Goal: Information Seeking & Learning: Check status

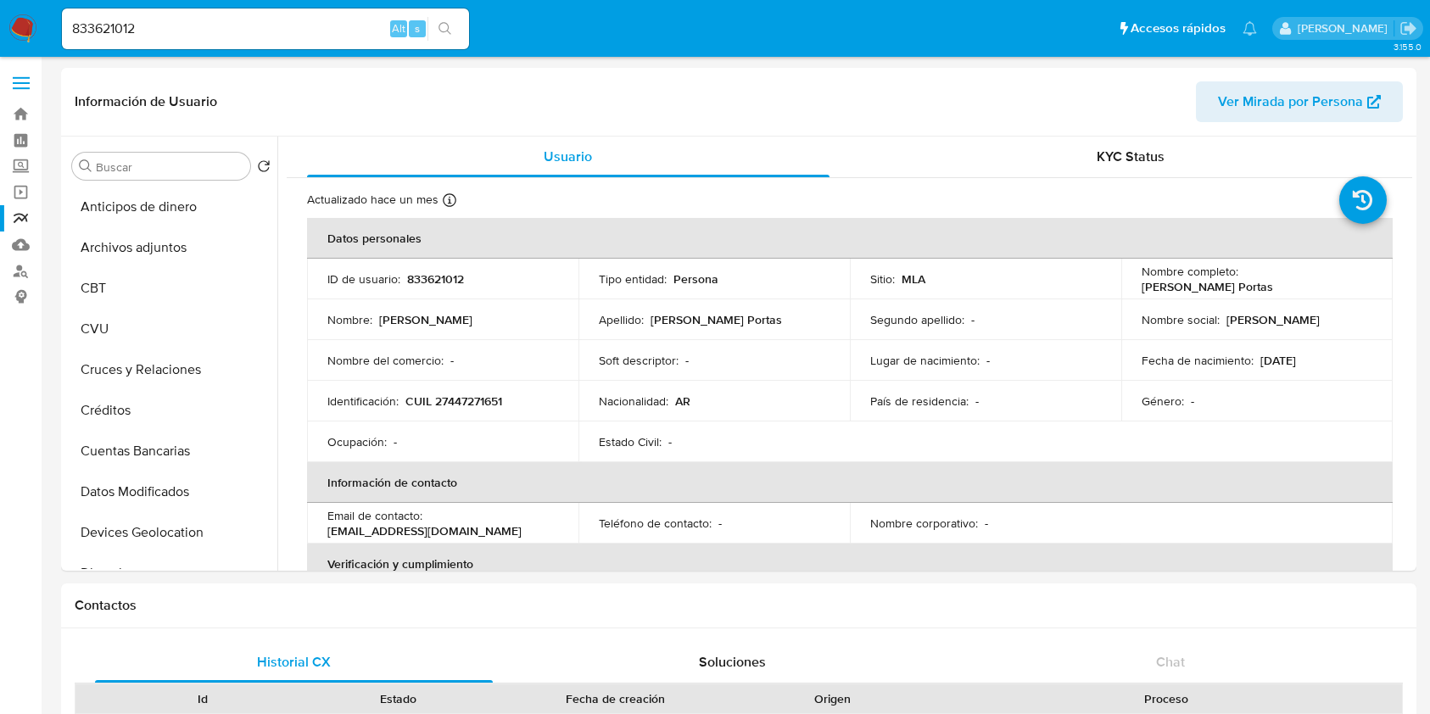
select select "10"
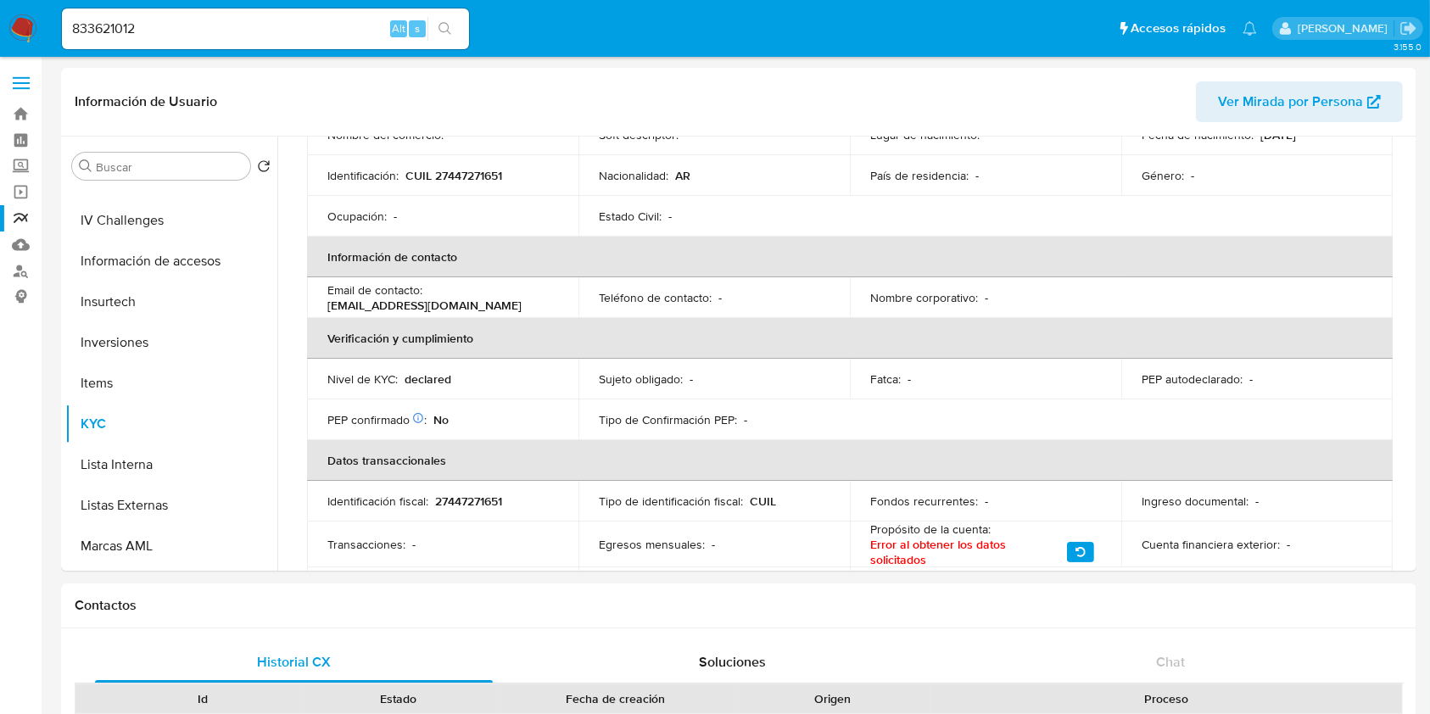
click at [17, 33] on img at bounding box center [22, 28] width 29 height 29
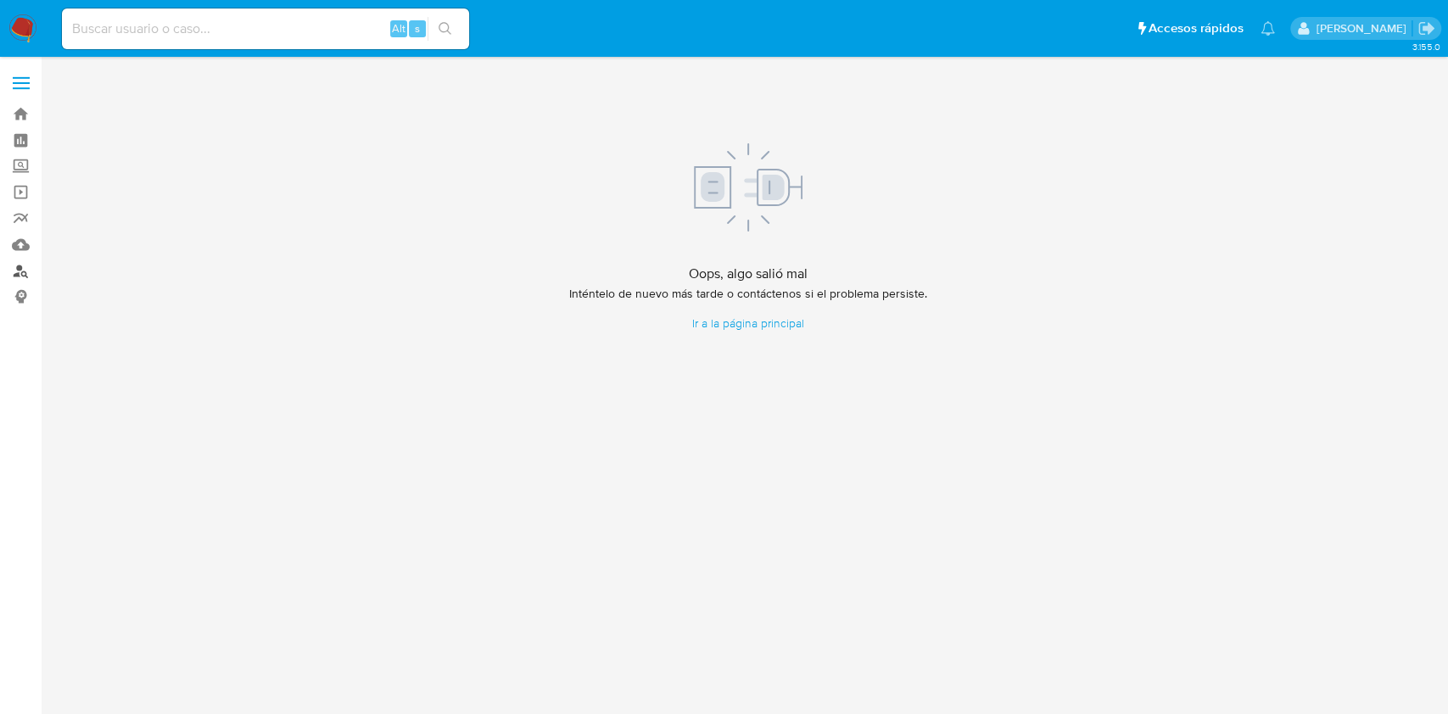
click at [20, 272] on link "Buscador de personas" at bounding box center [101, 271] width 202 height 26
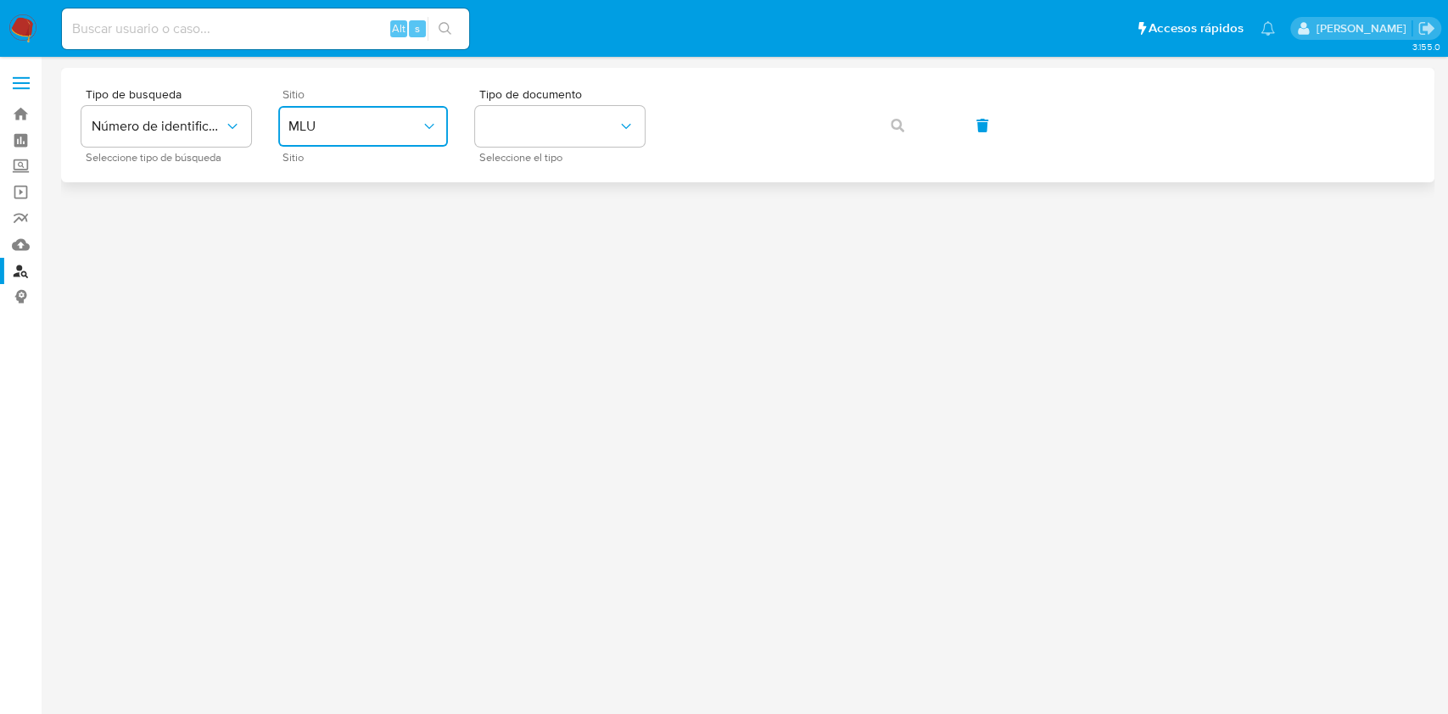
drag, startPoint x: 399, startPoint y: 129, endPoint x: 409, endPoint y: 127, distance: 10.3
click at [409, 127] on span "MLU" at bounding box center [354, 126] width 132 height 17
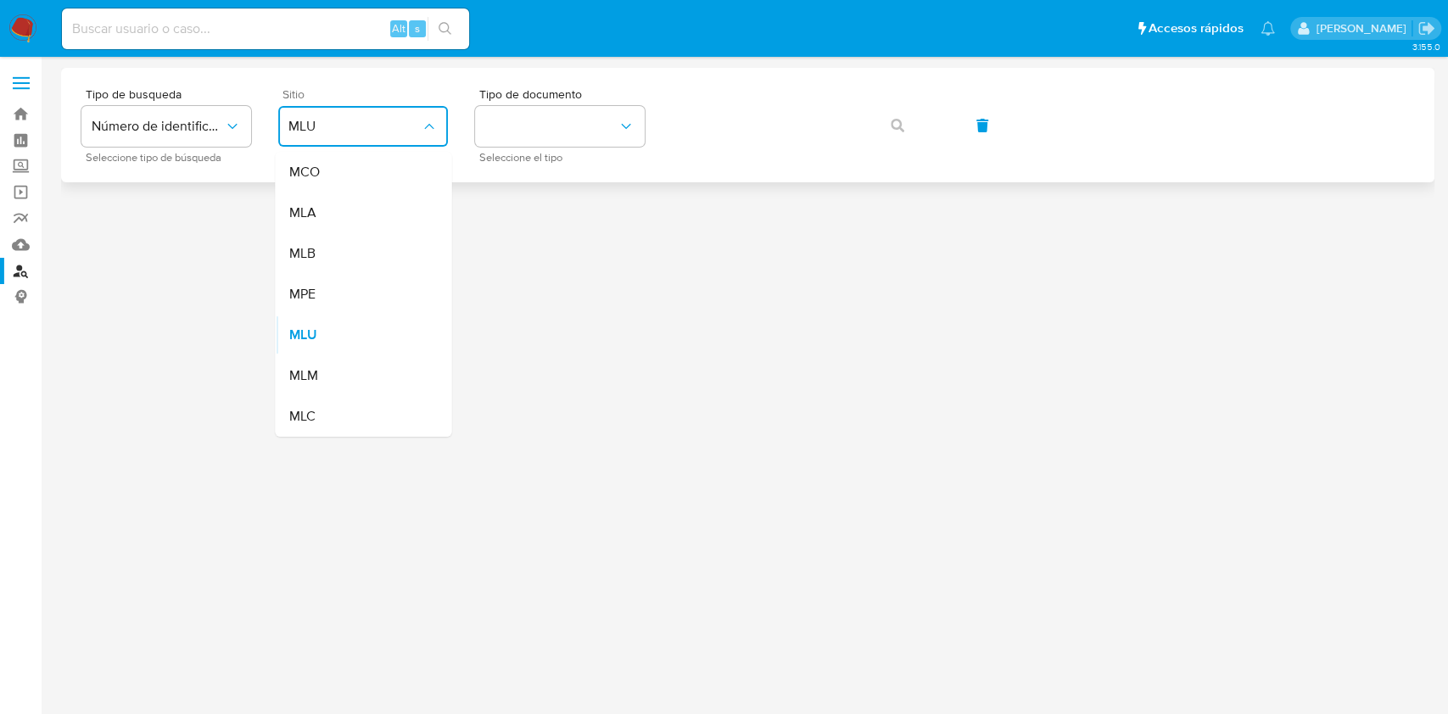
click at [409, 127] on span "MLU" at bounding box center [354, 126] width 132 height 17
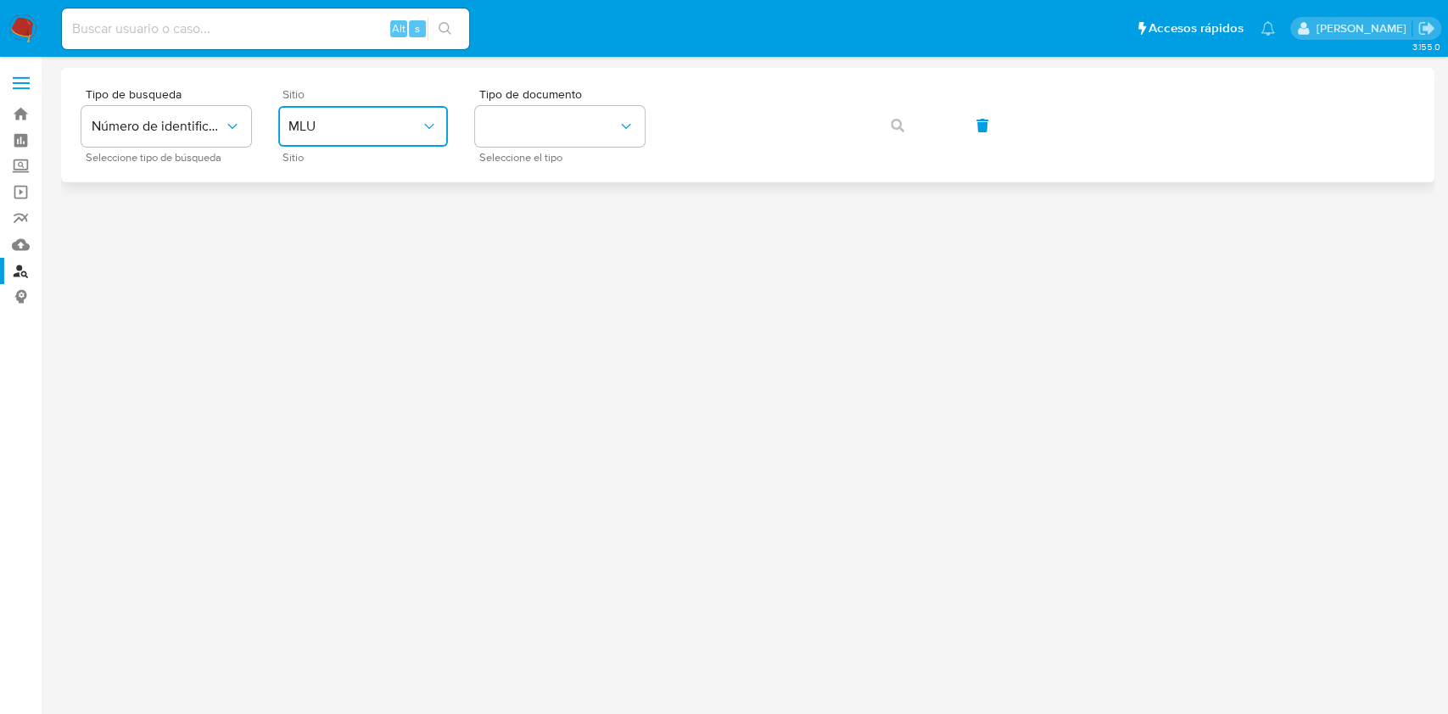
click at [410, 132] on span "MLU" at bounding box center [354, 126] width 132 height 17
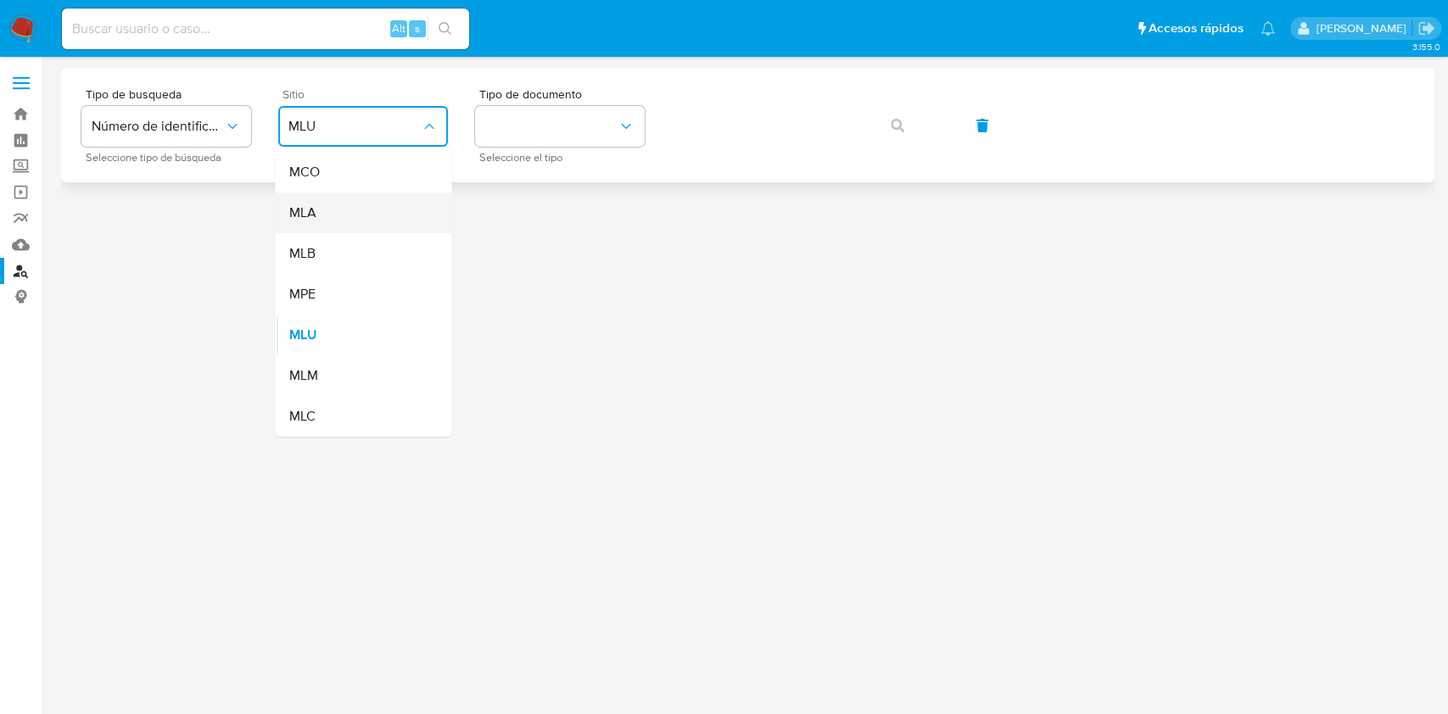
click at [387, 217] on div "MLA" at bounding box center [357, 213] width 139 height 41
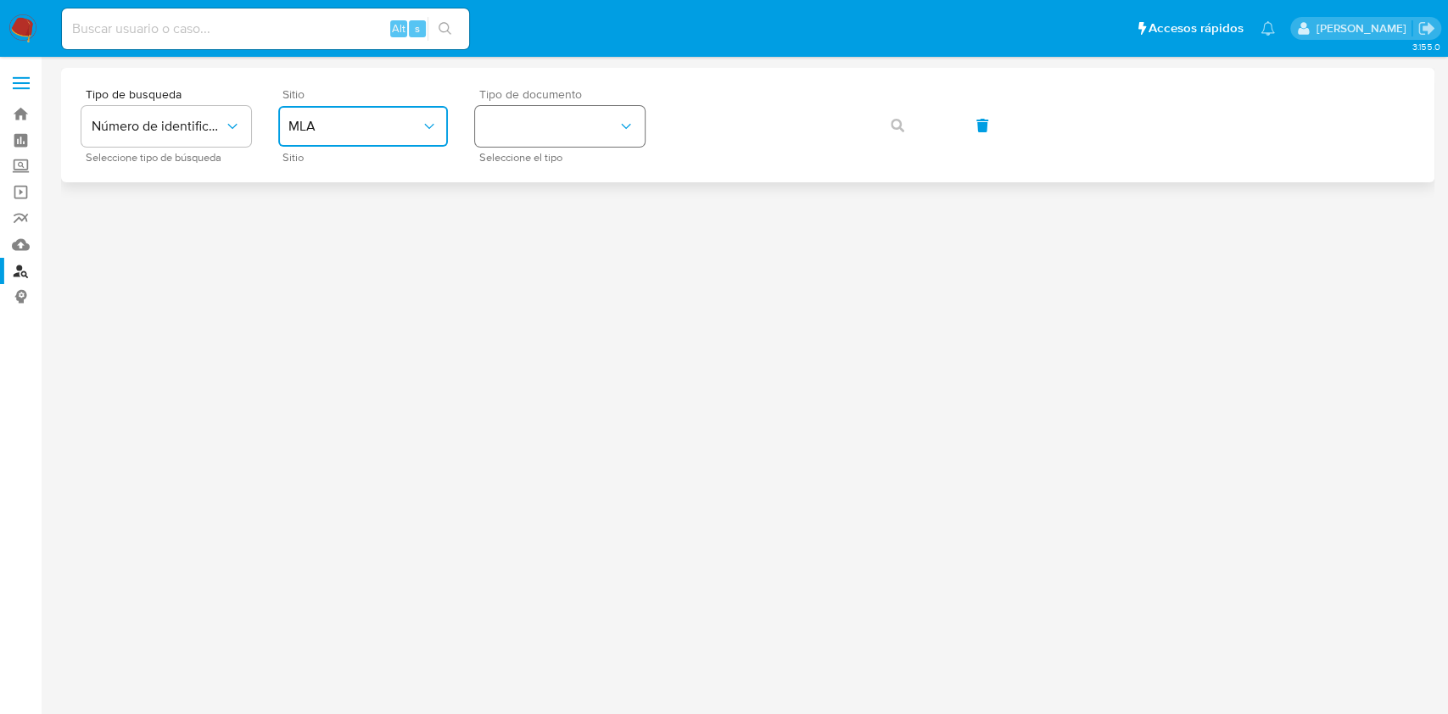
click at [563, 114] on button "identificationType" at bounding box center [560, 126] width 170 height 41
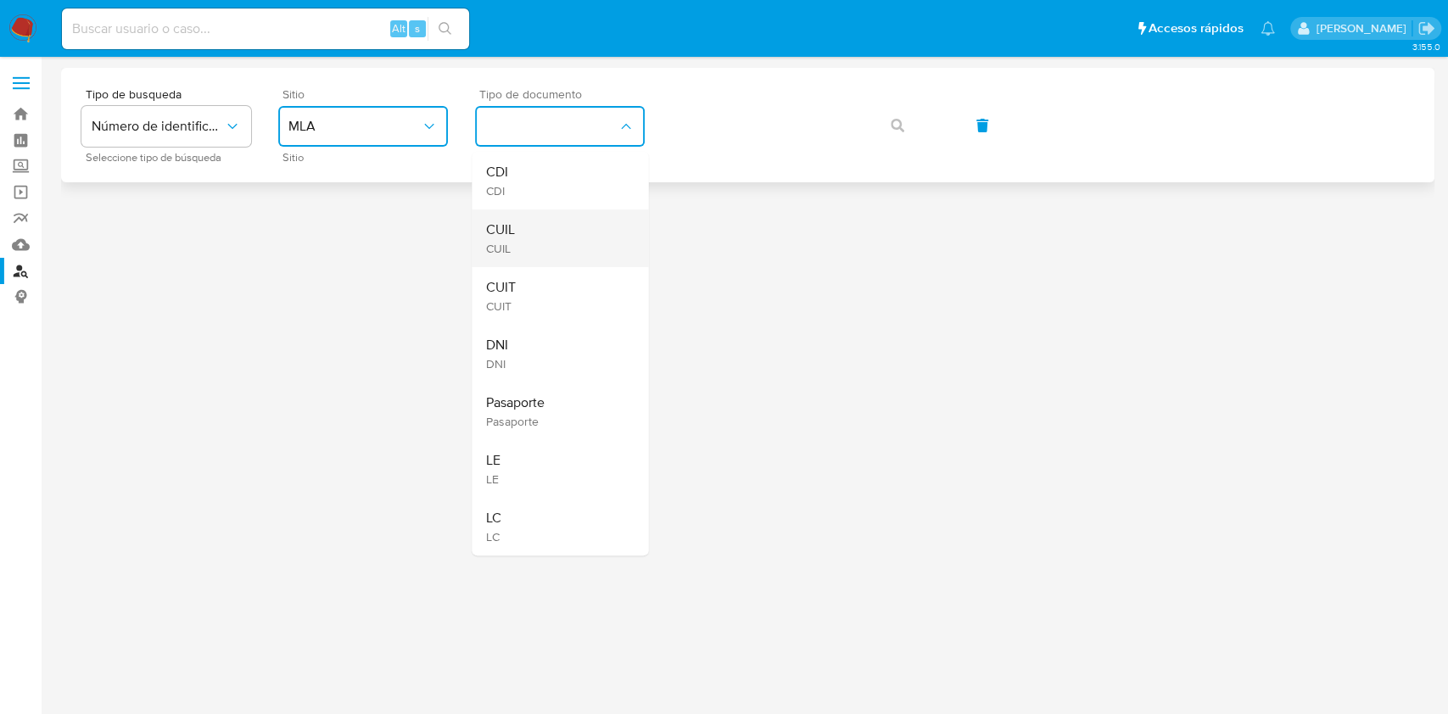
click at [545, 235] on div "CUIL CUIL" at bounding box center [554, 239] width 139 height 58
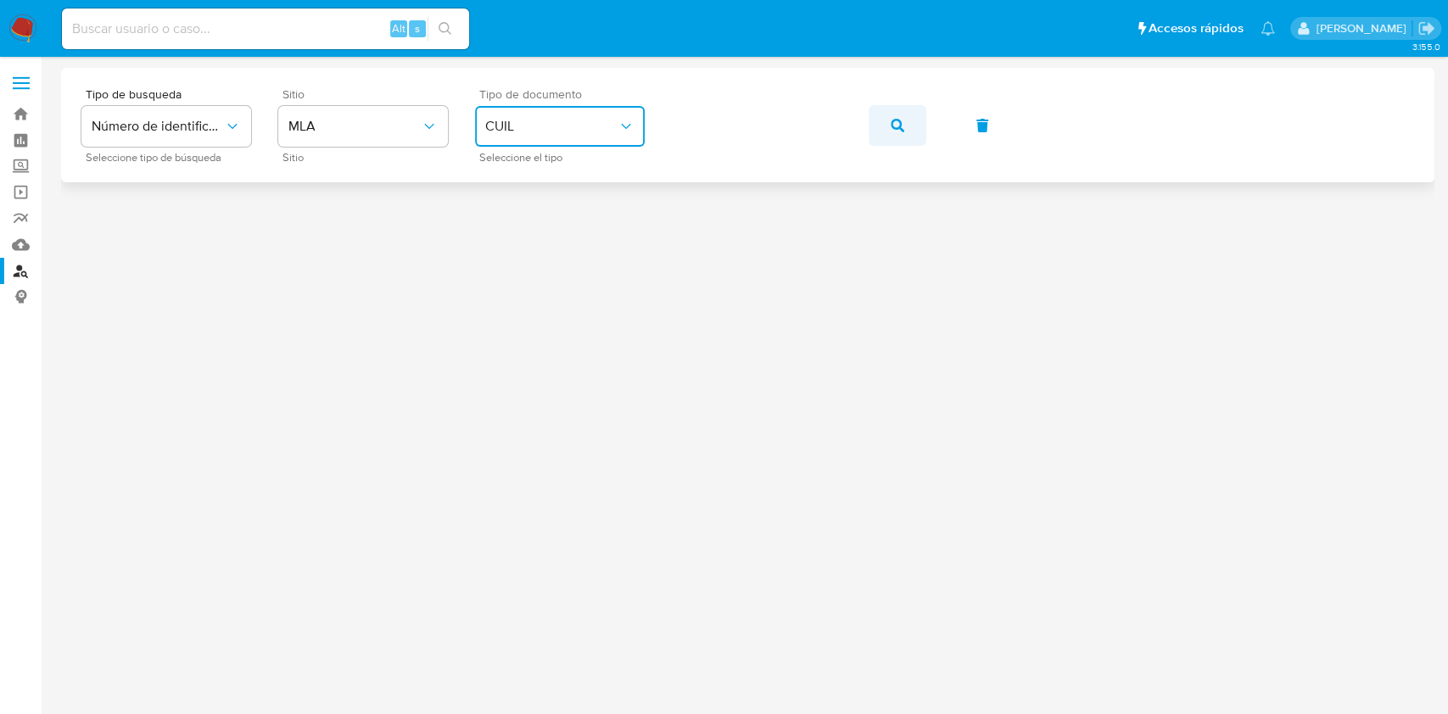
click at [894, 126] on icon "button" at bounding box center [898, 126] width 14 height 14
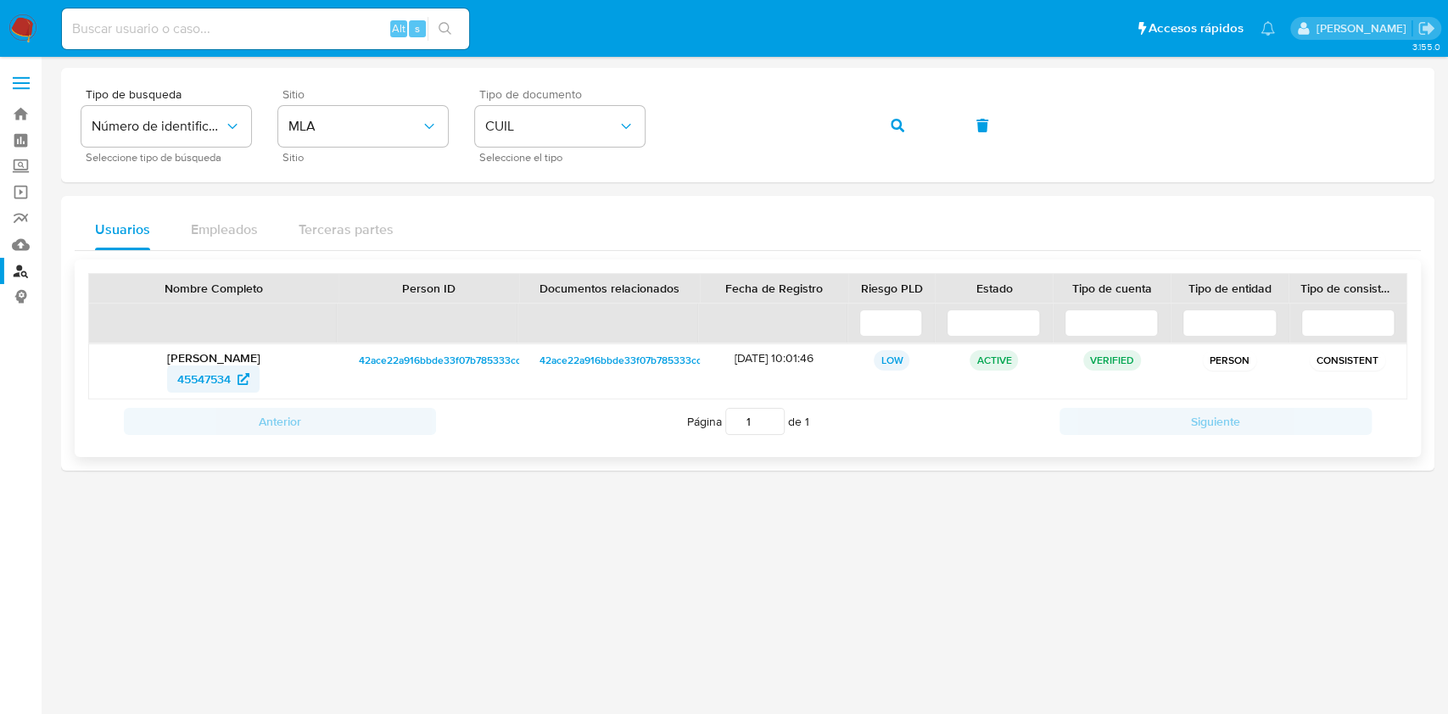
click at [190, 375] on span "45547534" at bounding box center [203, 379] width 53 height 27
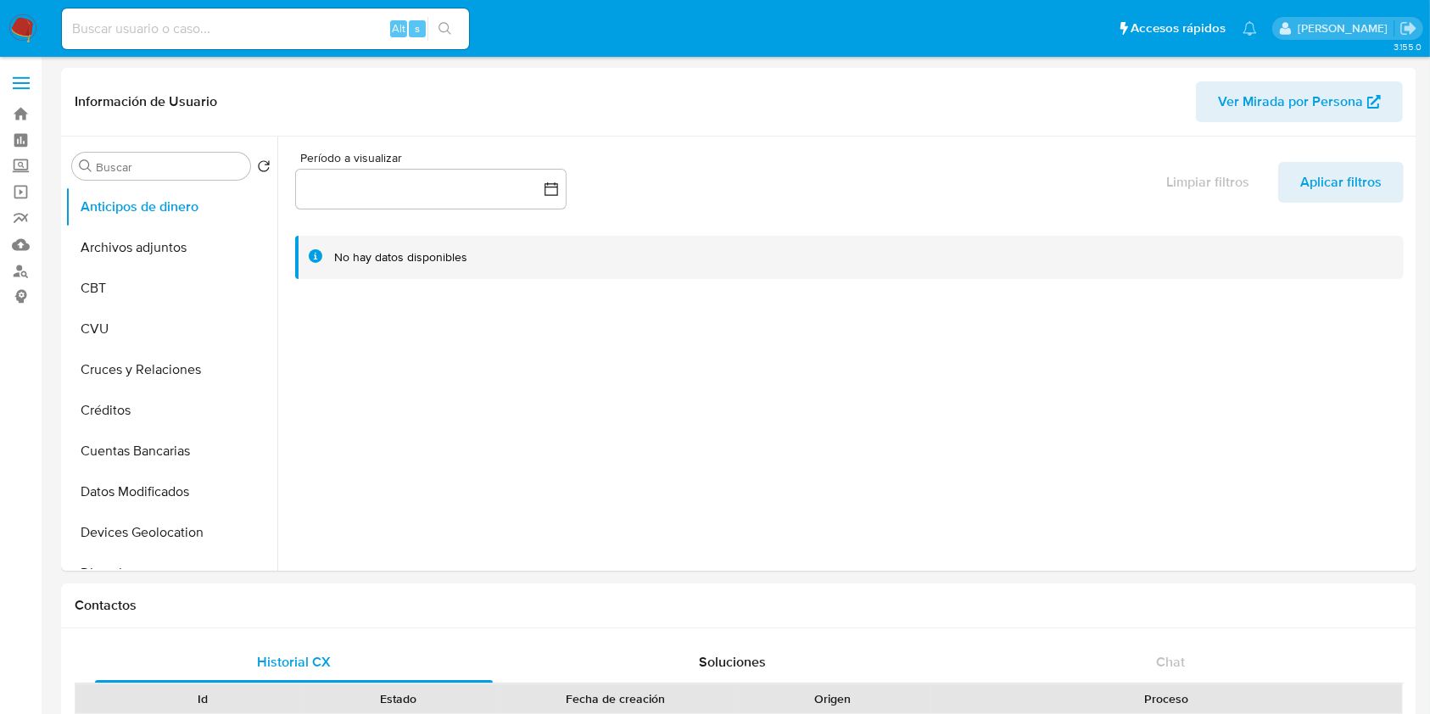
select select "10"
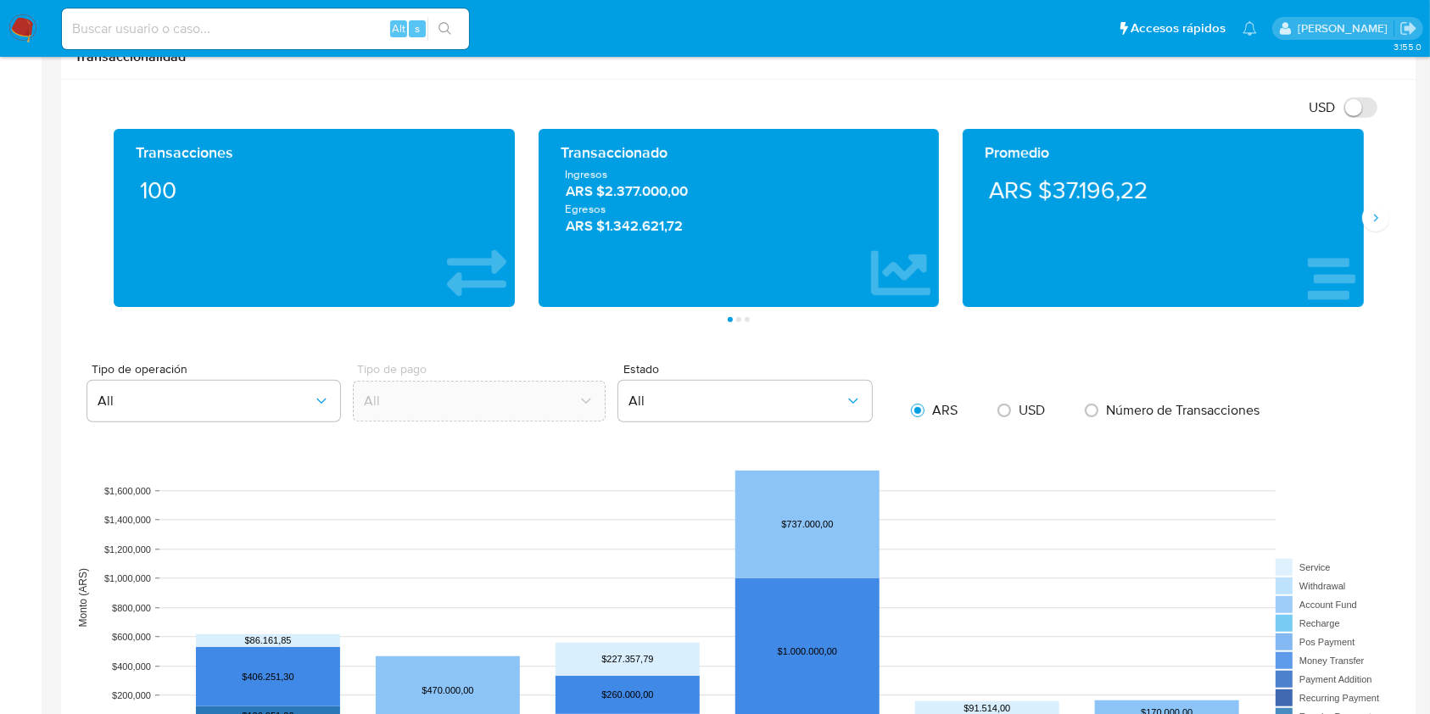
scroll to position [751, 0]
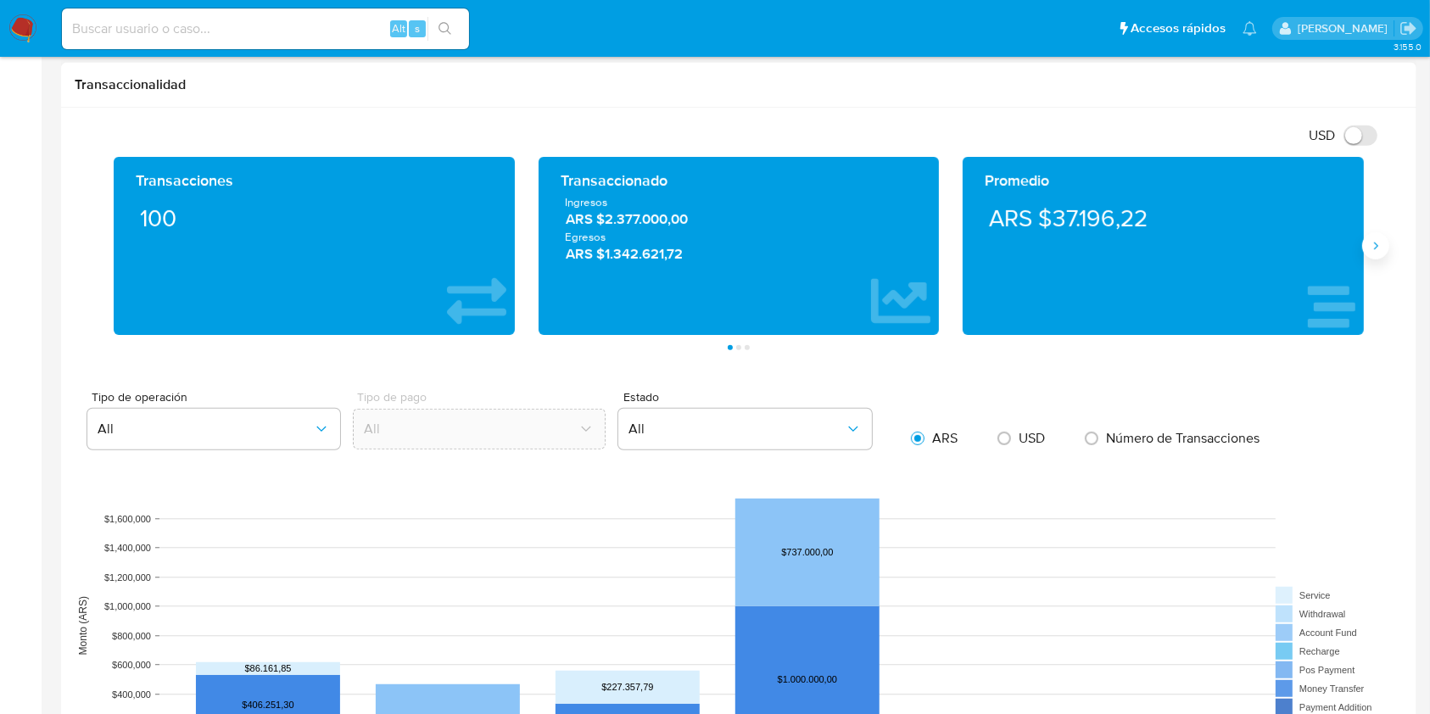
click at [1372, 243] on icon "Siguiente" at bounding box center [1376, 246] width 14 height 14
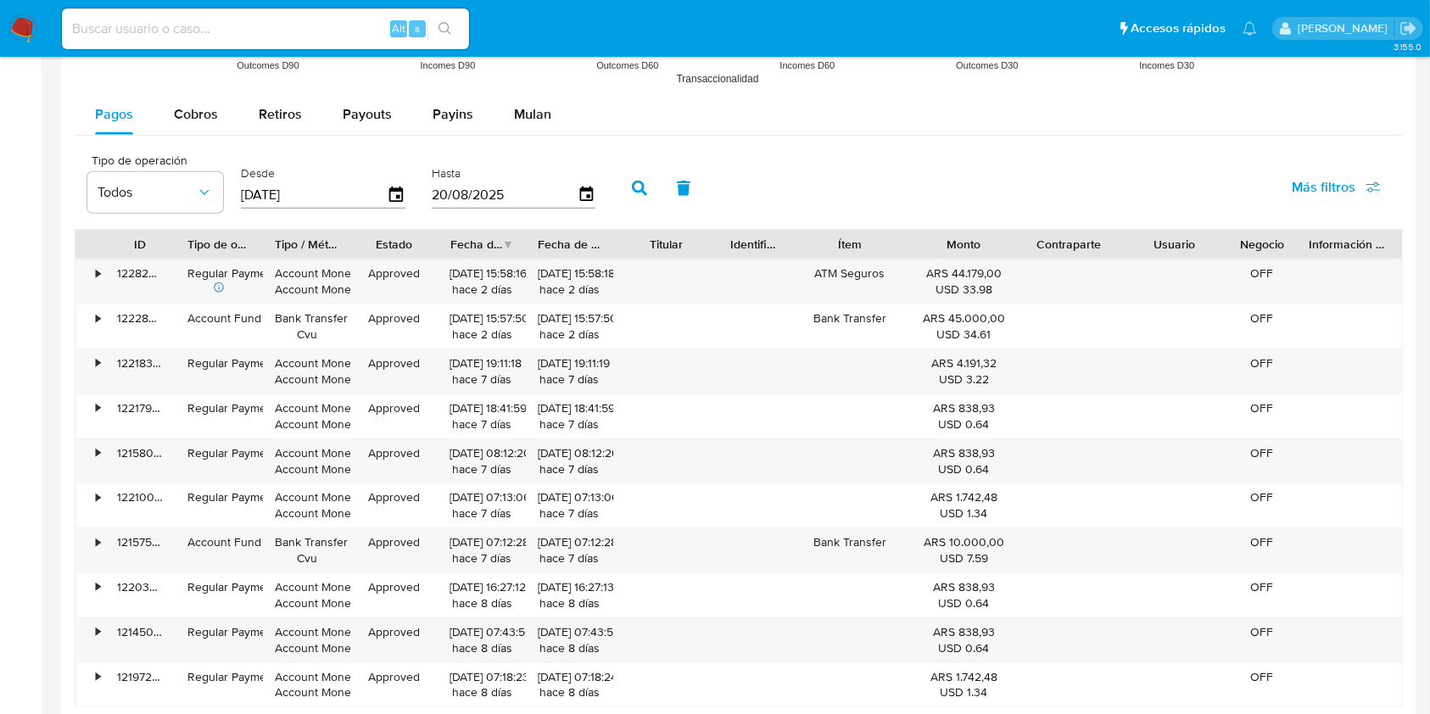
scroll to position [1477, 0]
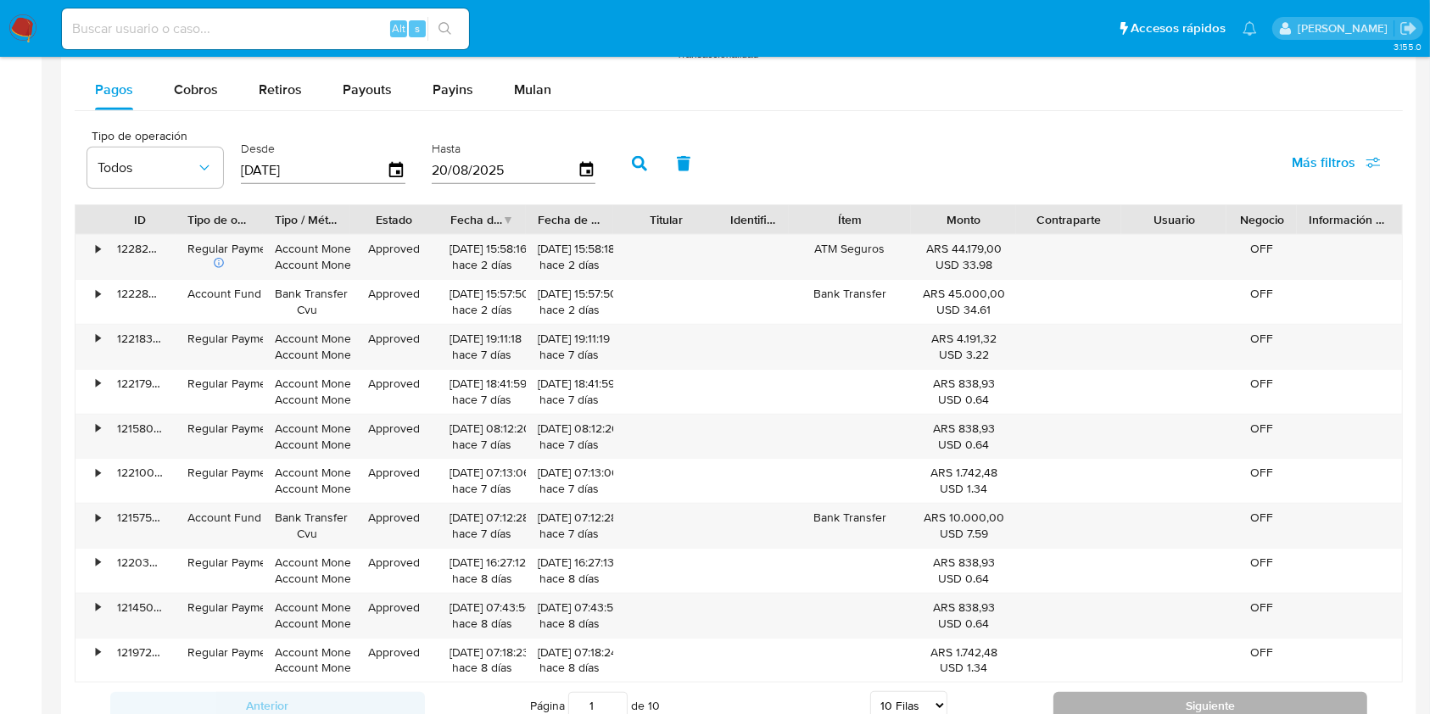
click at [1204, 701] on button "Siguiente" at bounding box center [1211, 705] width 315 height 27
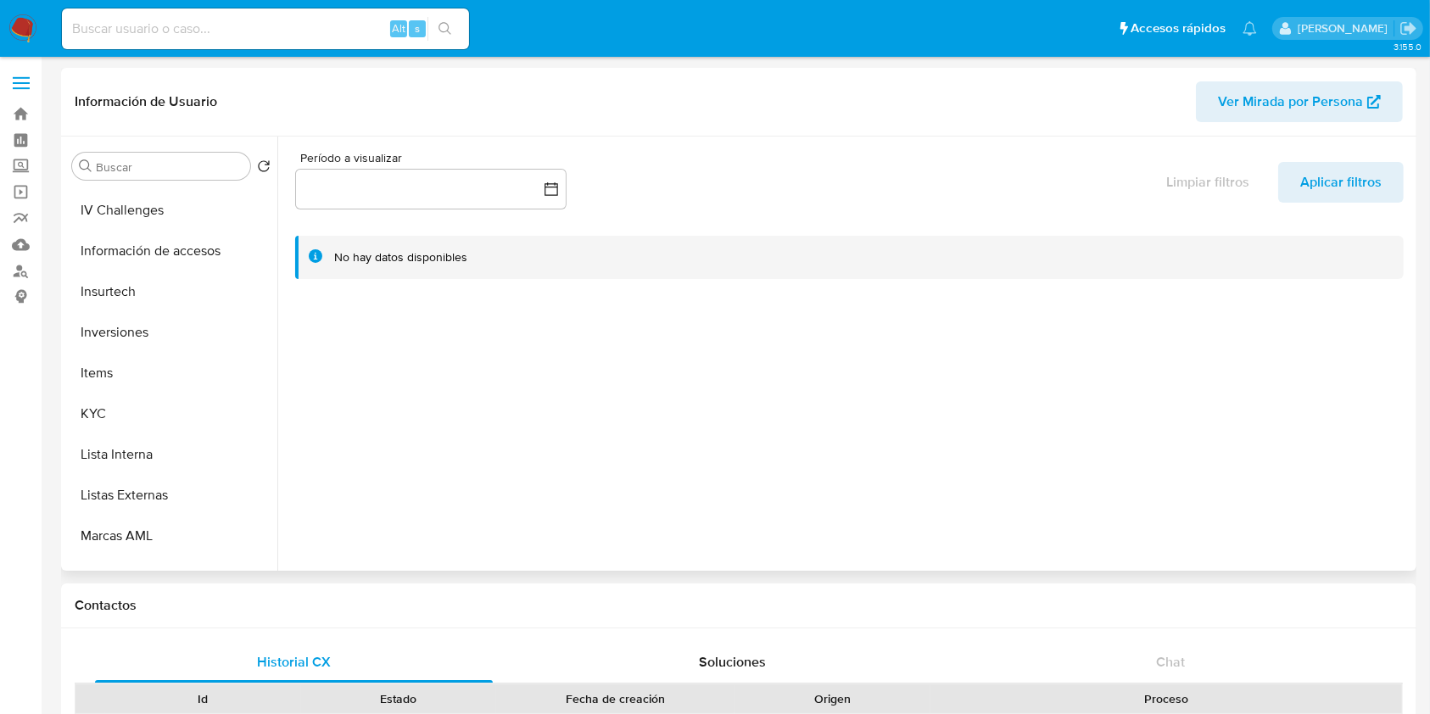
scroll to position [698, 0]
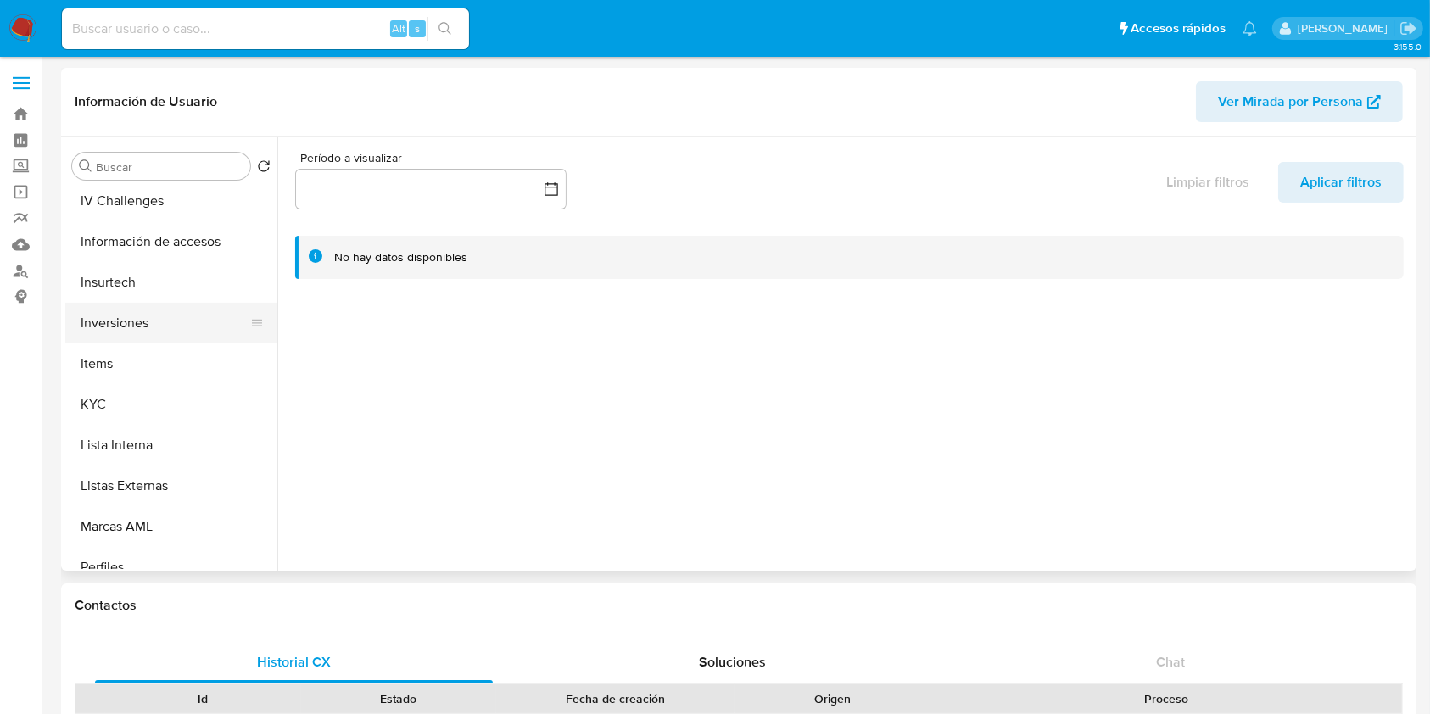
click at [127, 316] on button "Inversiones" at bounding box center [164, 323] width 198 height 41
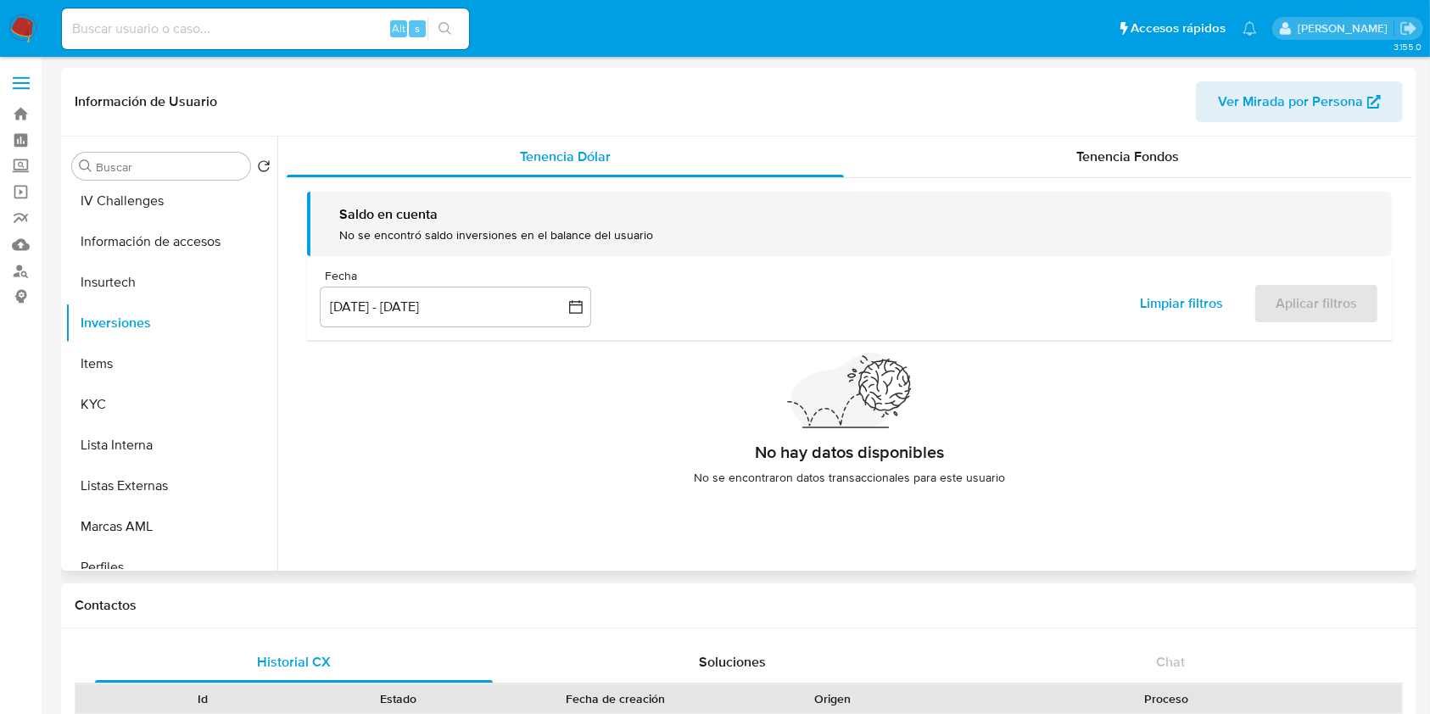
scroll to position [798, 0]
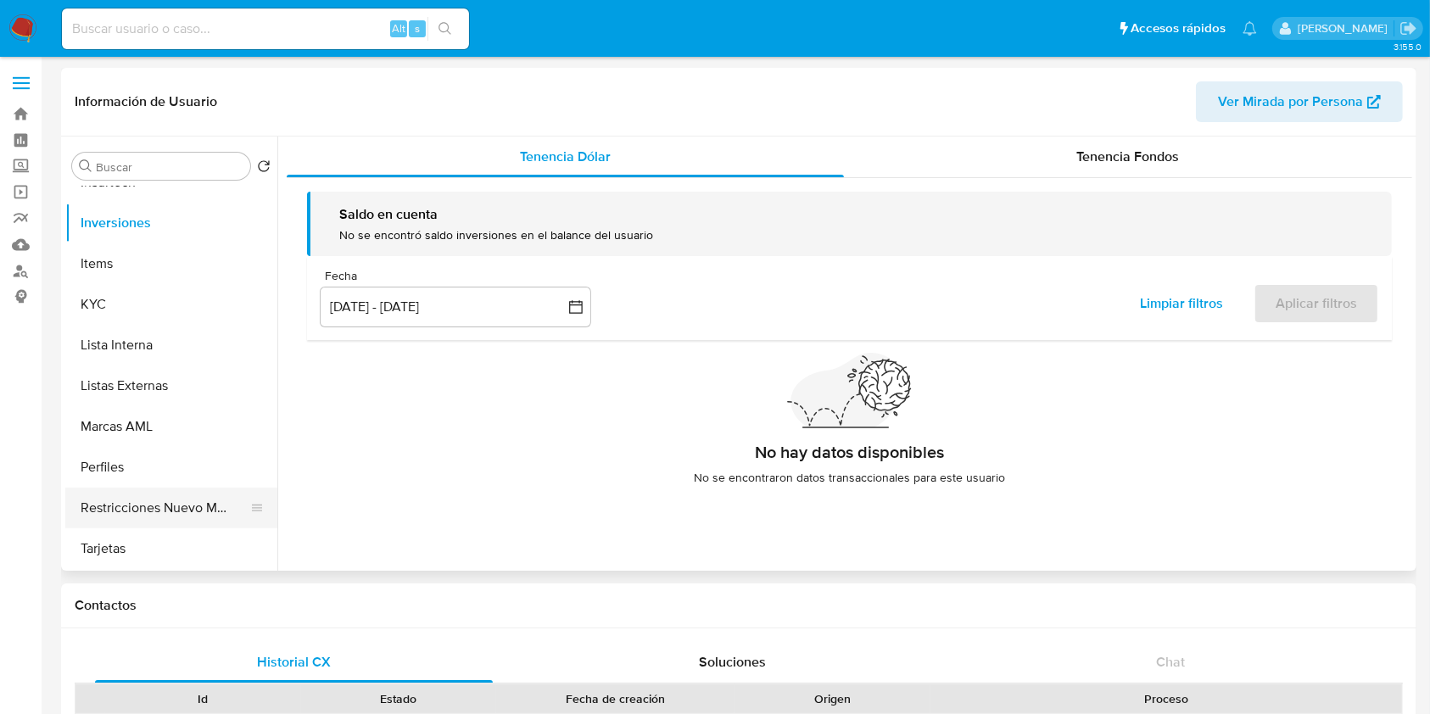
click at [197, 512] on button "Restricciones Nuevo Mundo" at bounding box center [164, 508] width 198 height 41
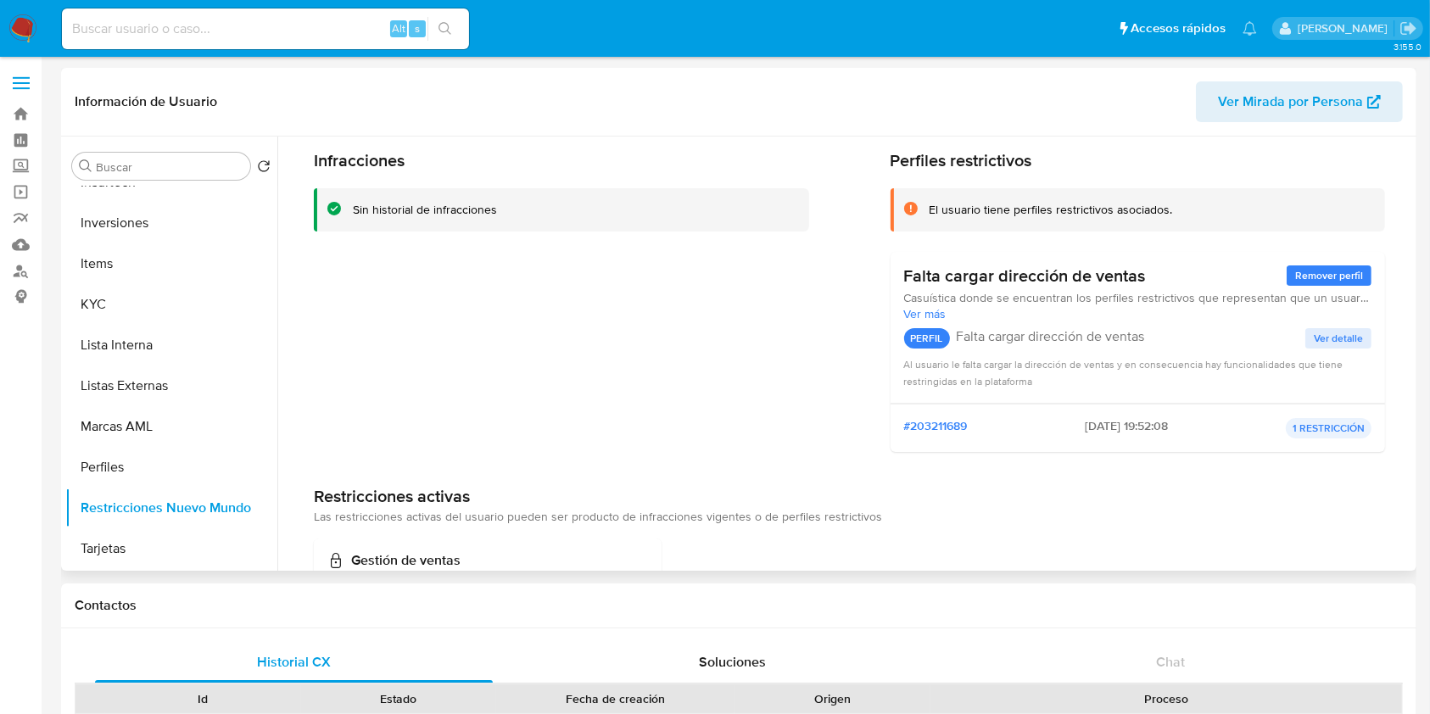
scroll to position [0, 0]
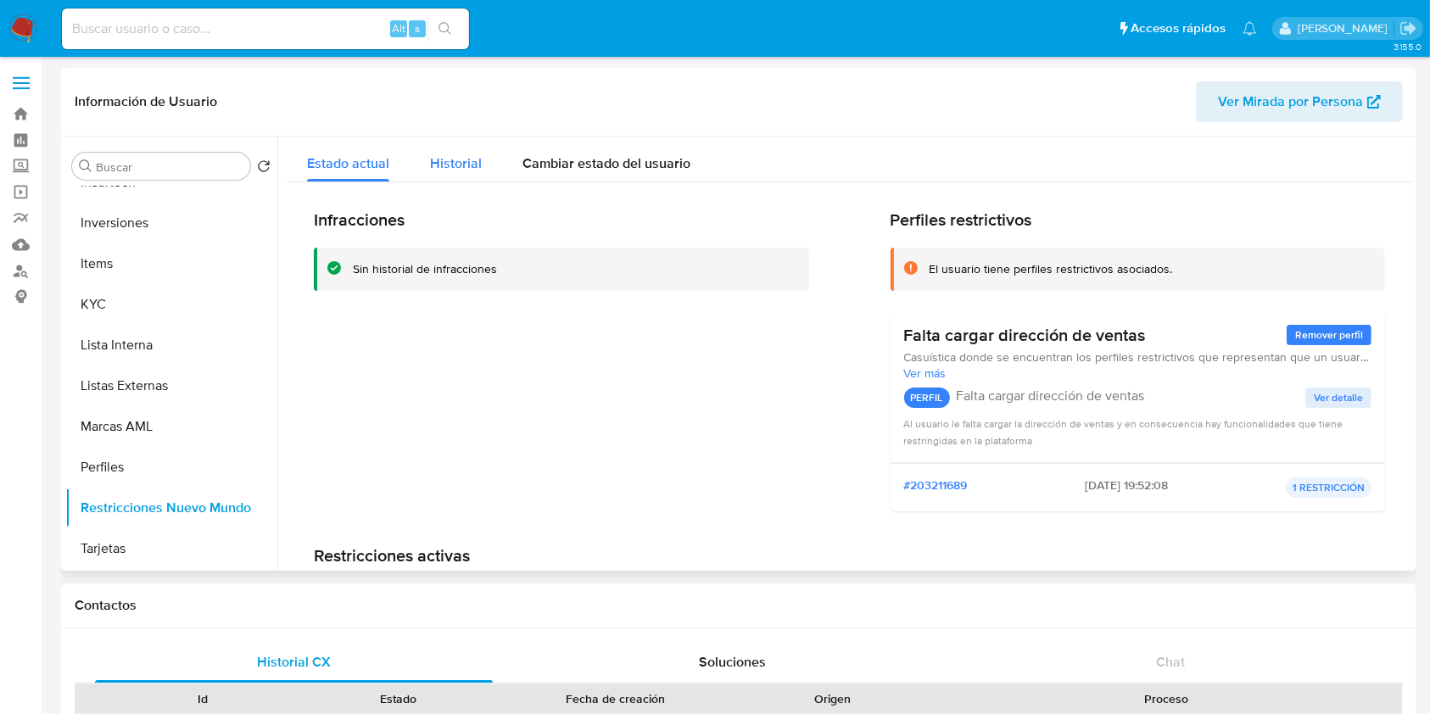
click at [468, 165] on span "Historial" at bounding box center [456, 164] width 52 height 20
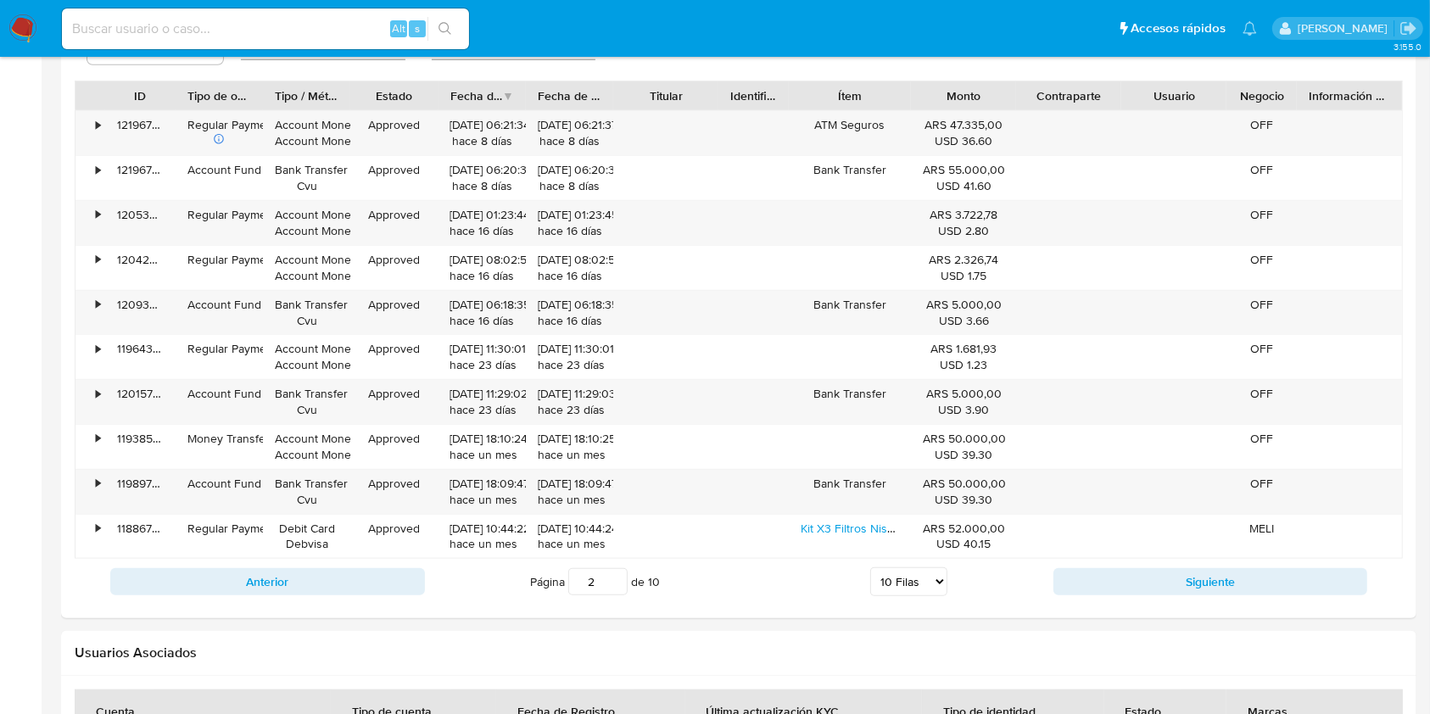
scroll to position [1636, 0]
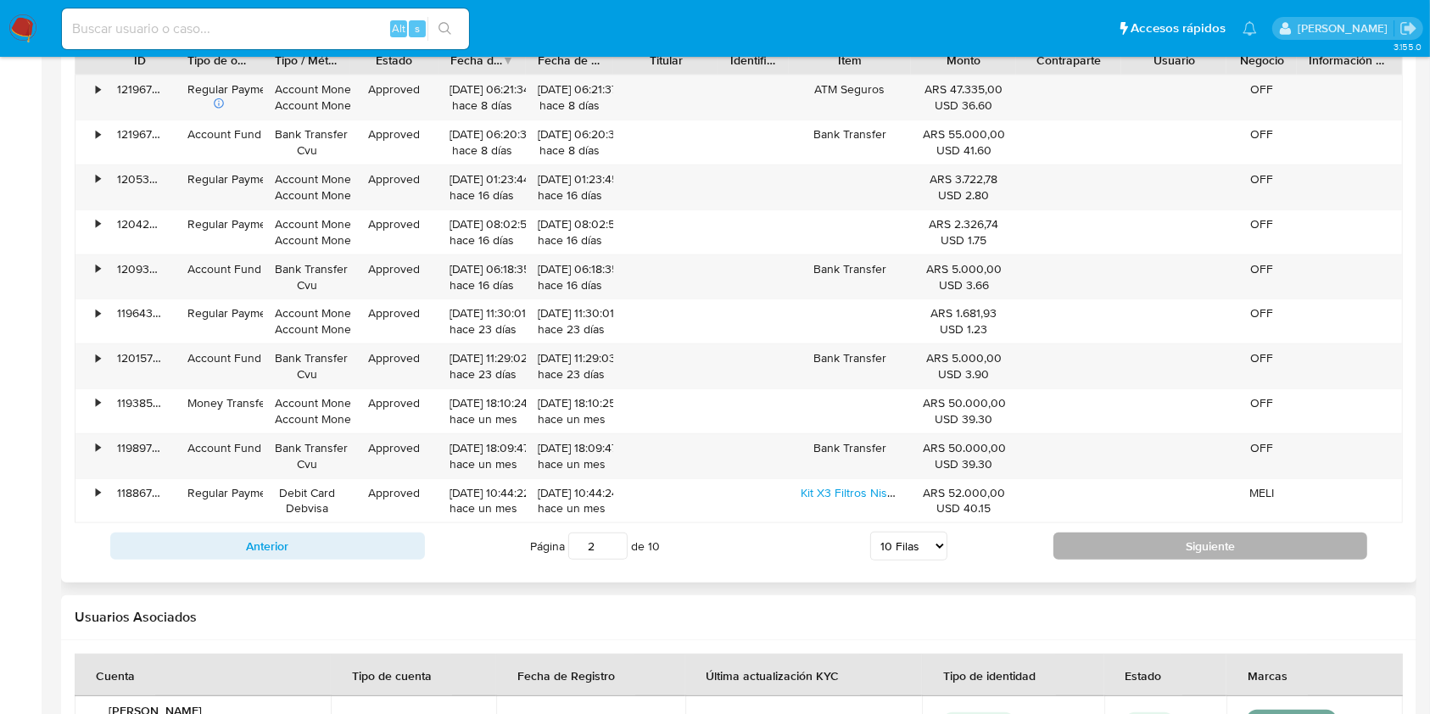
click at [1160, 546] on button "Siguiente" at bounding box center [1211, 546] width 315 height 27
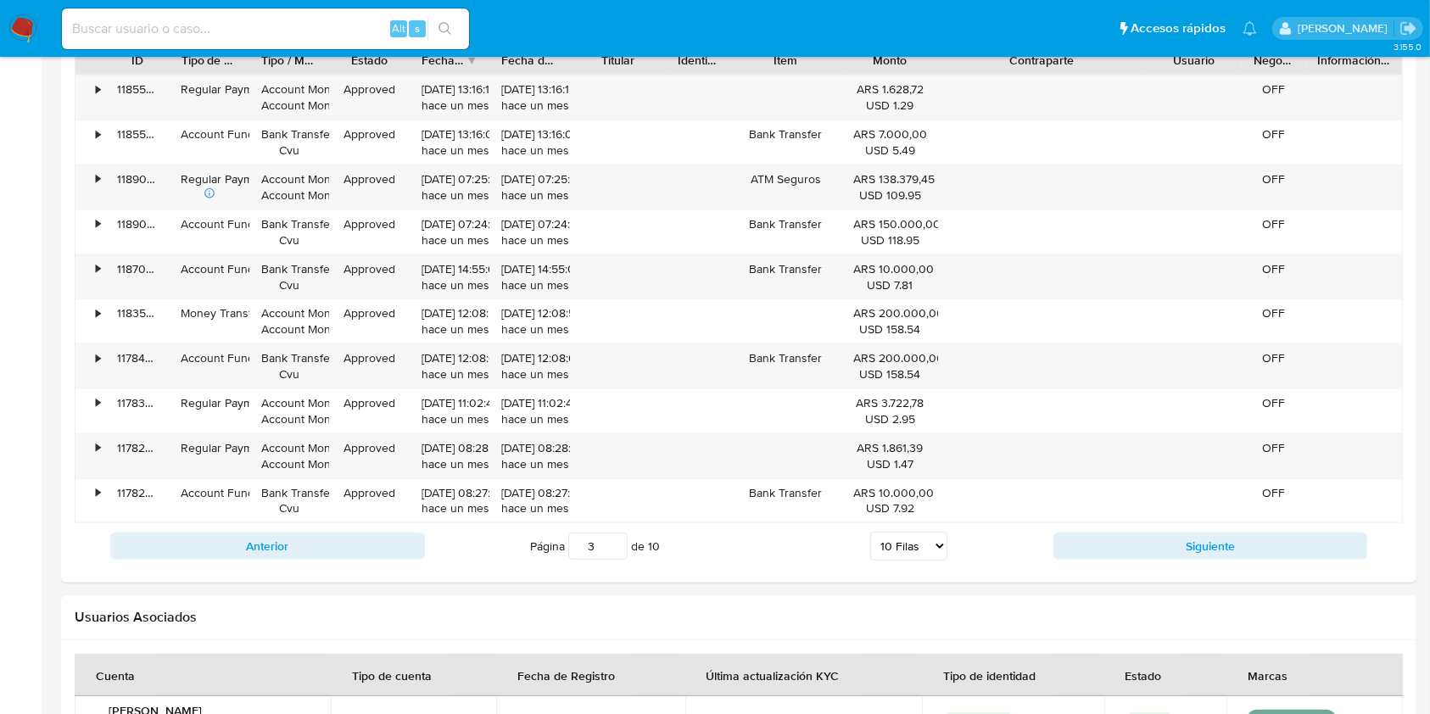
drag, startPoint x: 1123, startPoint y: 65, endPoint x: 1226, endPoint y: 51, distance: 103.6
click at [383, 553] on button "Anterior" at bounding box center [267, 546] width 315 height 27
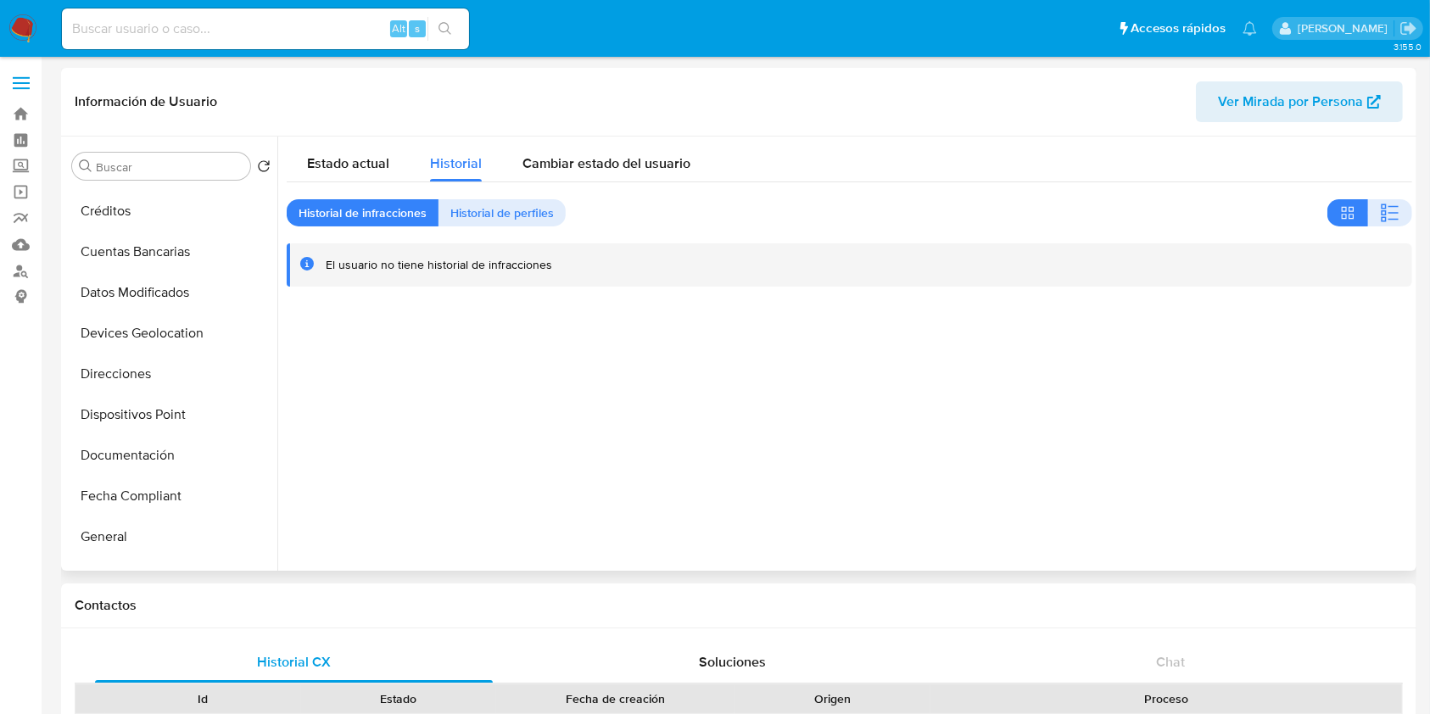
scroll to position [186, 0]
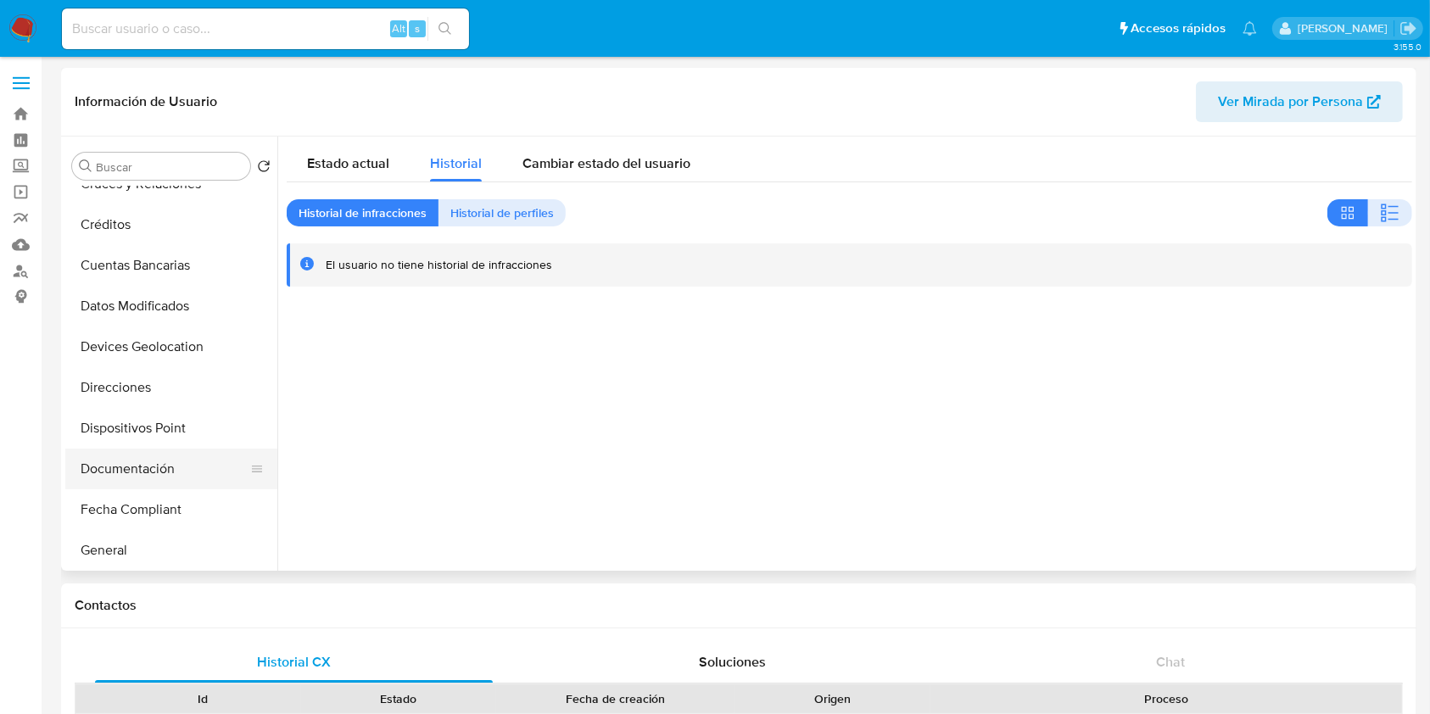
click at [156, 467] on button "Documentación" at bounding box center [164, 469] width 198 height 41
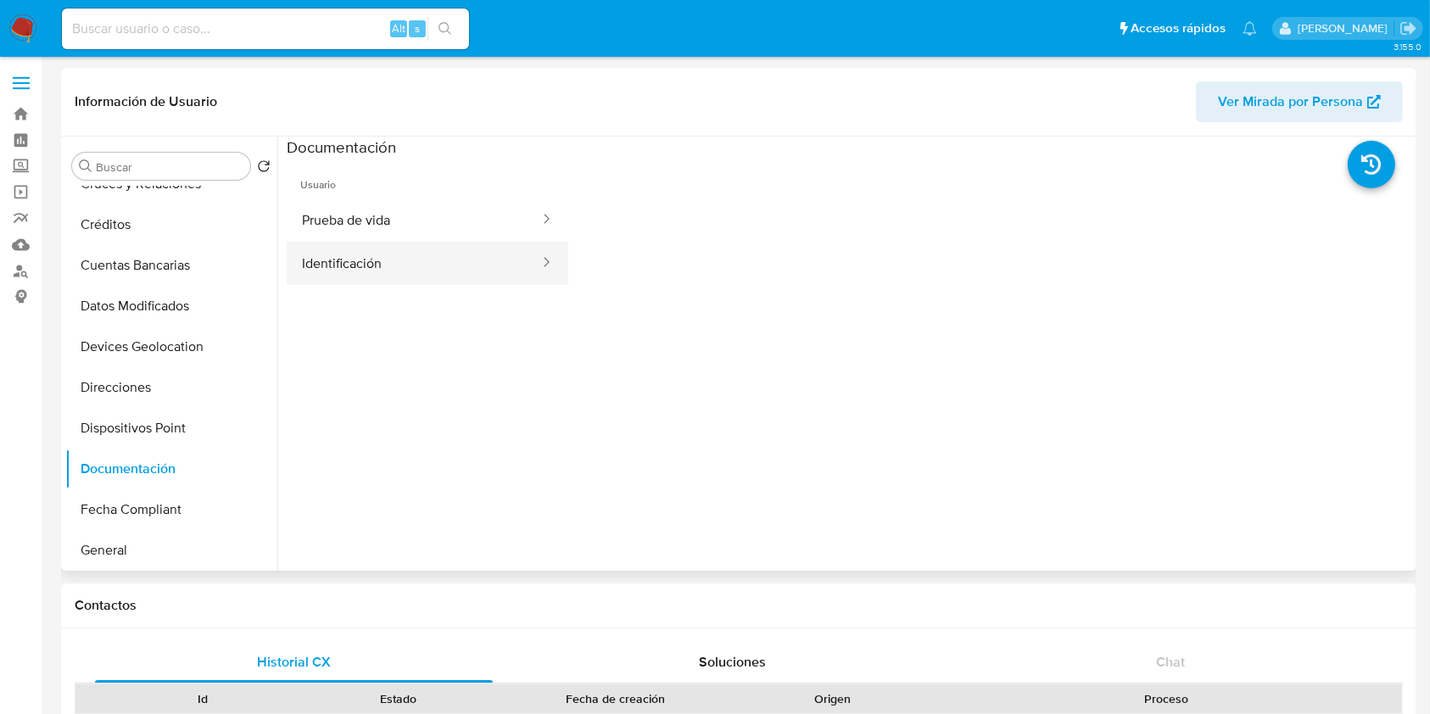
click at [418, 254] on button "Identificación" at bounding box center [414, 263] width 254 height 43
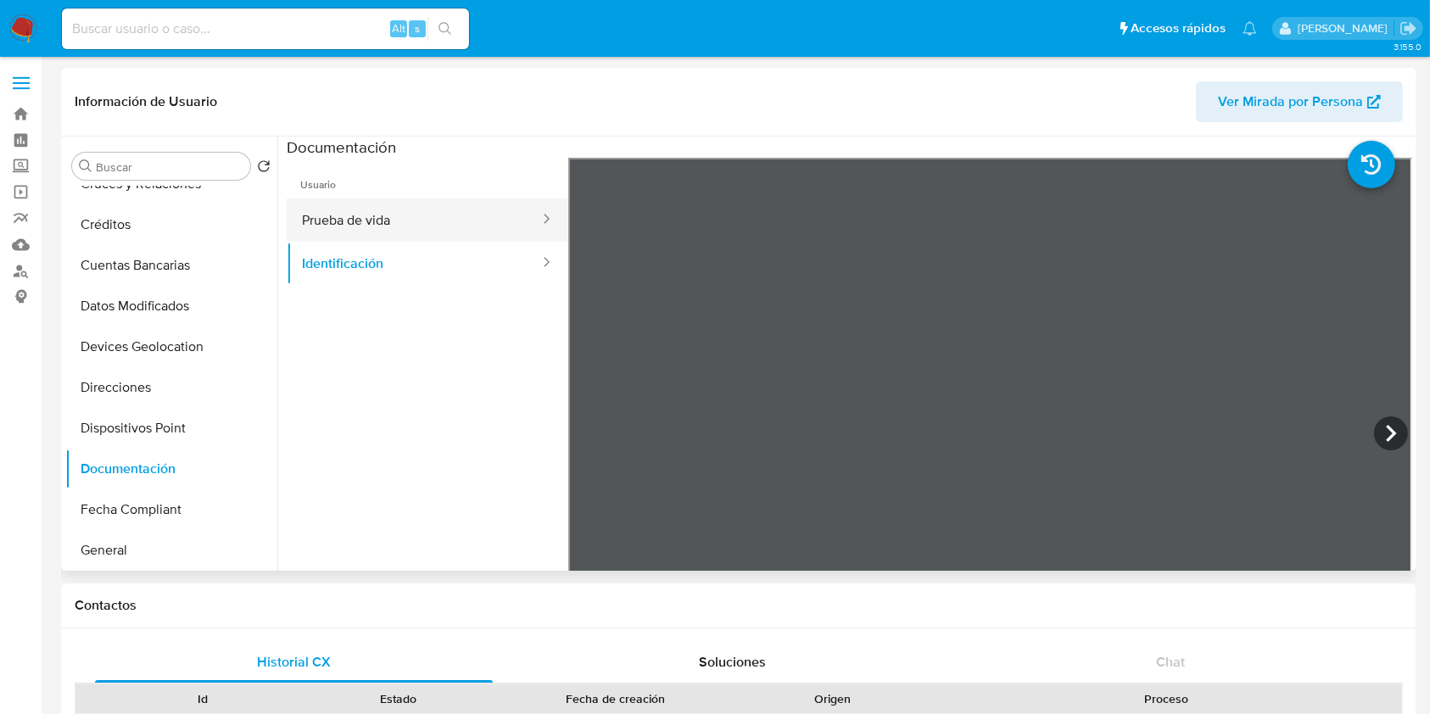
click at [443, 208] on button "Prueba de vida" at bounding box center [414, 219] width 254 height 43
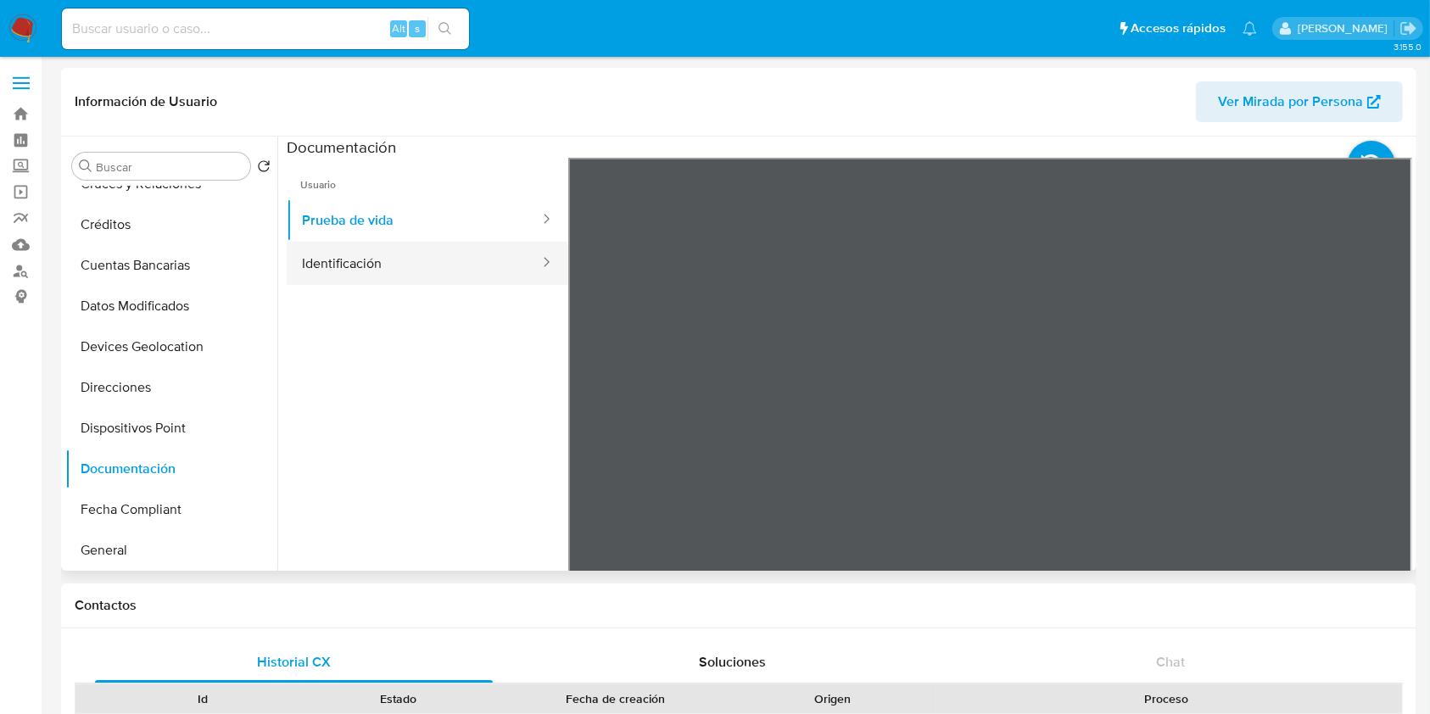
click at [464, 247] on button "Identificación" at bounding box center [414, 263] width 254 height 43
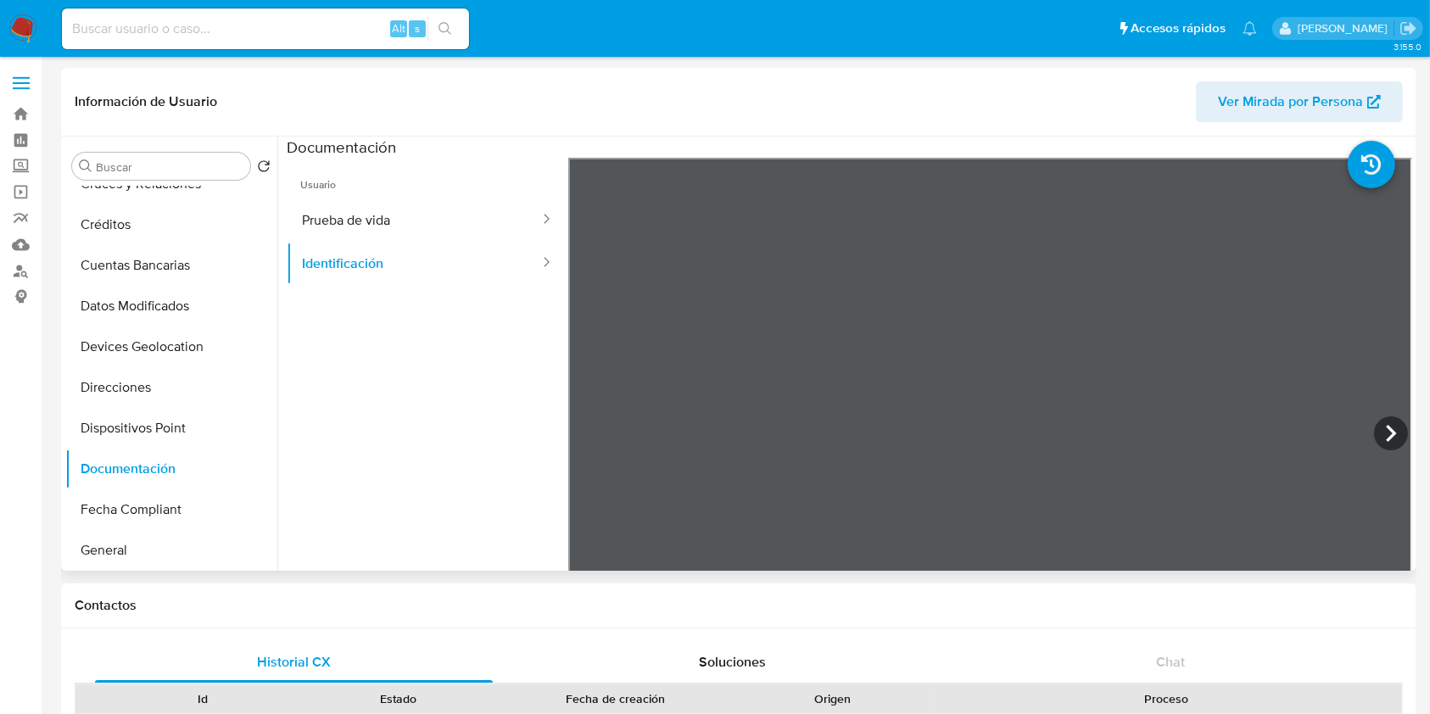
click at [292, 292] on div "Usuario Prueba de vida Identificación" at bounding box center [850, 429] width 1126 height 543
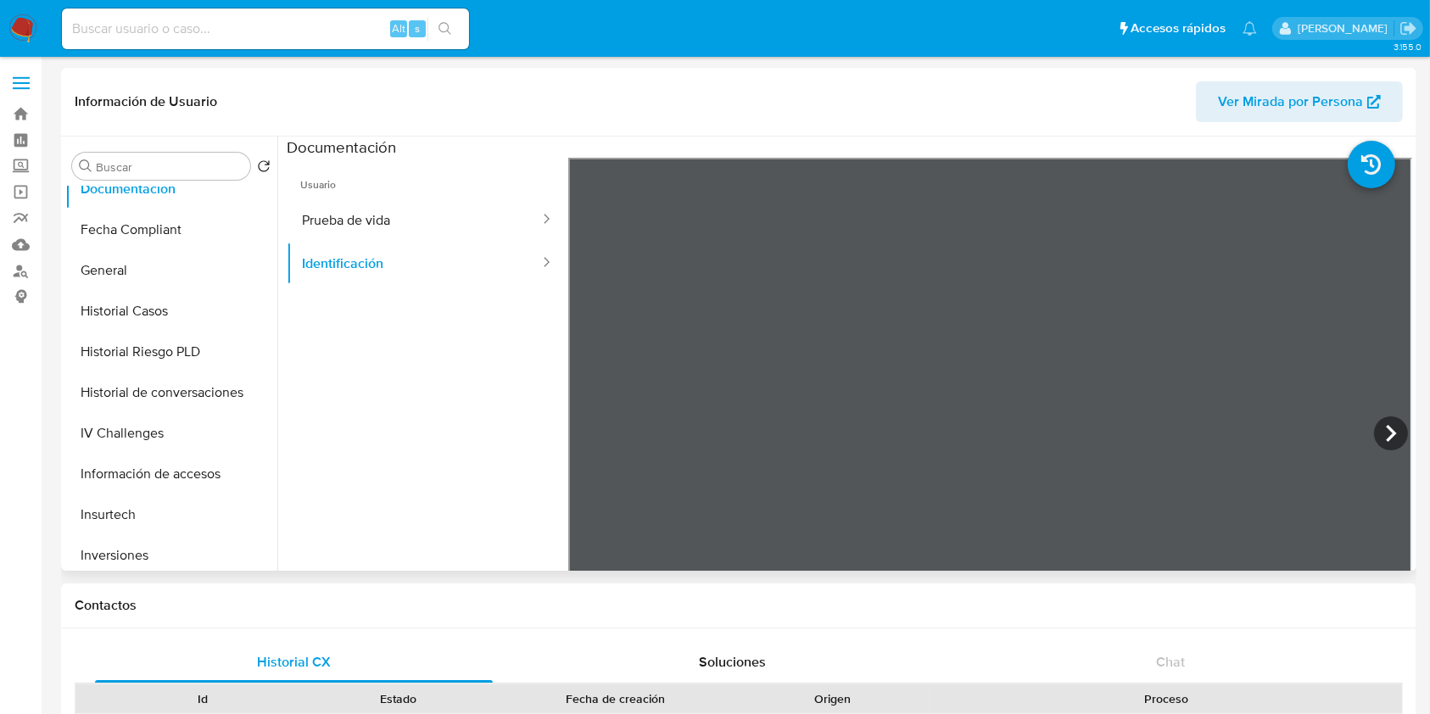
scroll to position [480, 0]
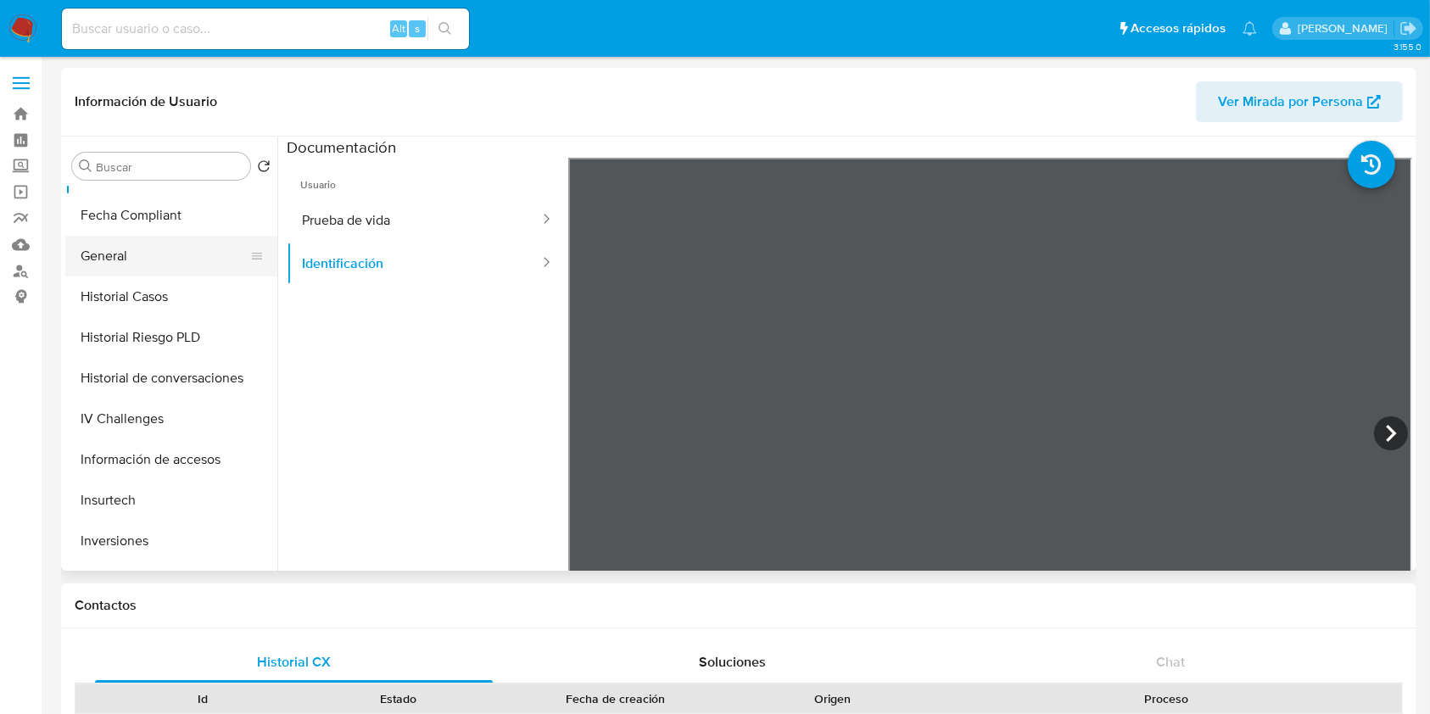
click at [109, 247] on button "General" at bounding box center [164, 256] width 198 height 41
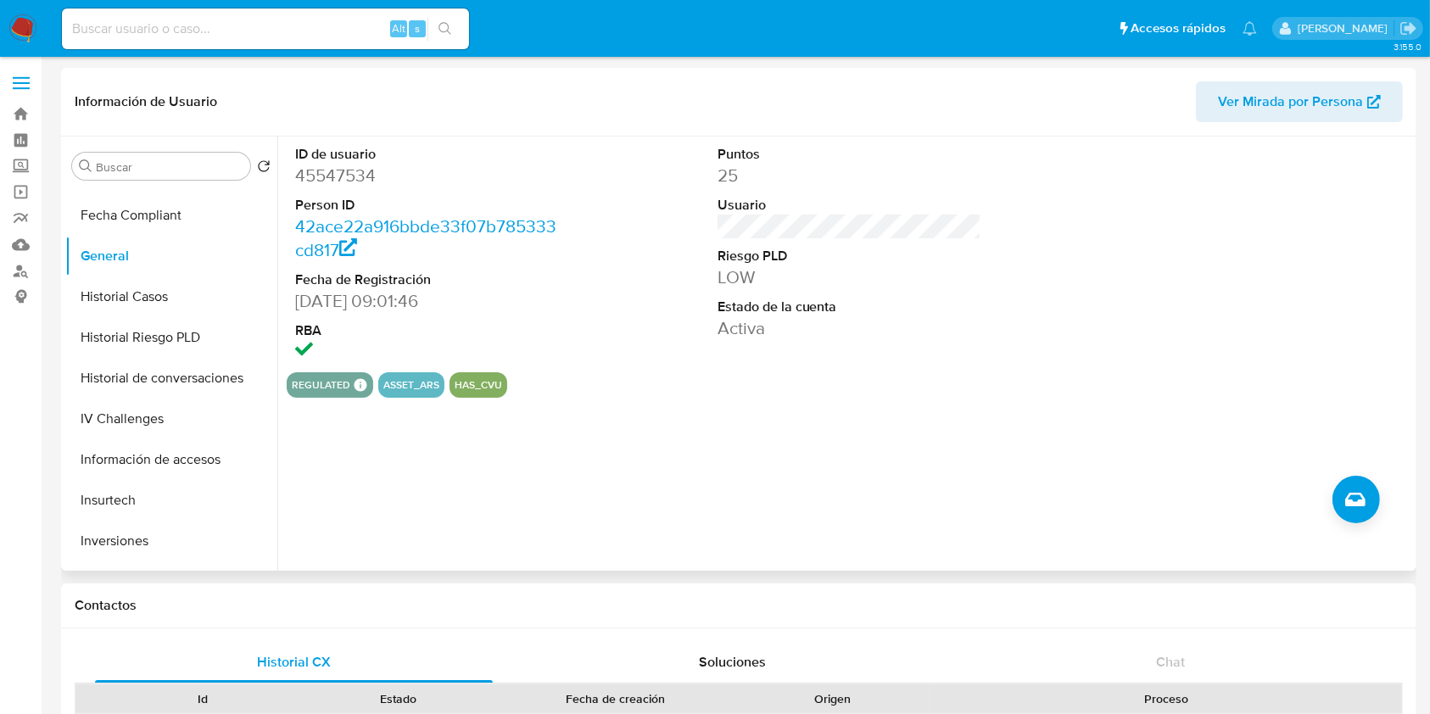
click at [380, 491] on div "ID de usuario 45547534 Person ID 42ace22a916bbde33f07b785333cd817 Fecha de Regi…" at bounding box center [844, 354] width 1135 height 434
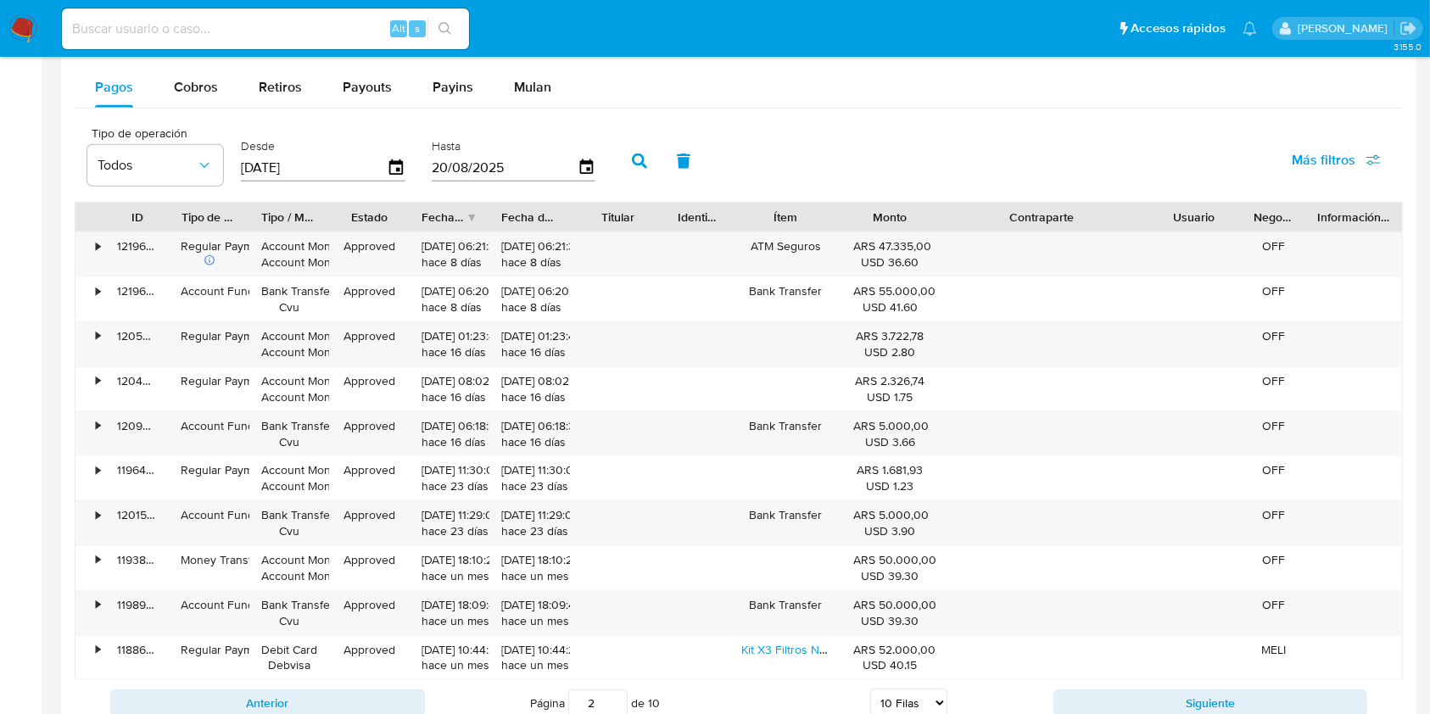
scroll to position [1538, 0]
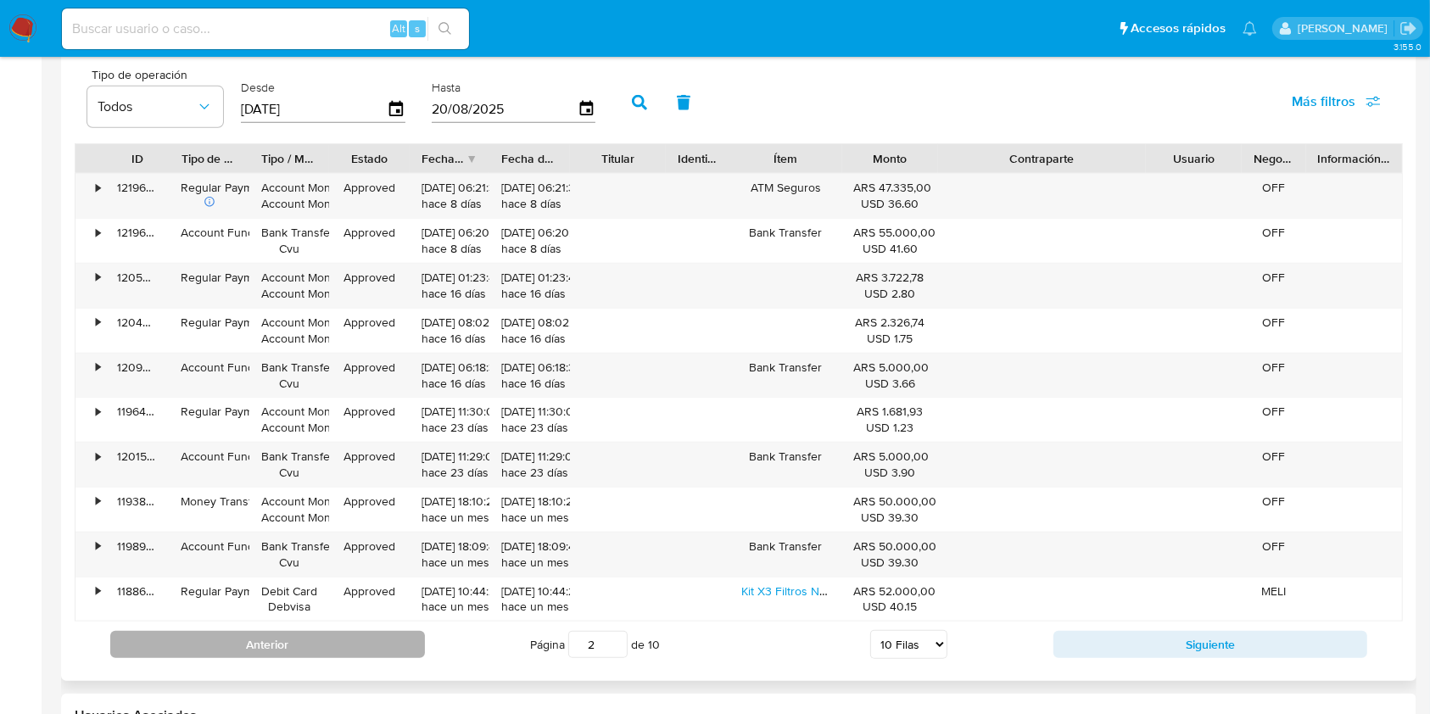
click at [357, 646] on button "Anterior" at bounding box center [267, 644] width 315 height 27
type input "1"
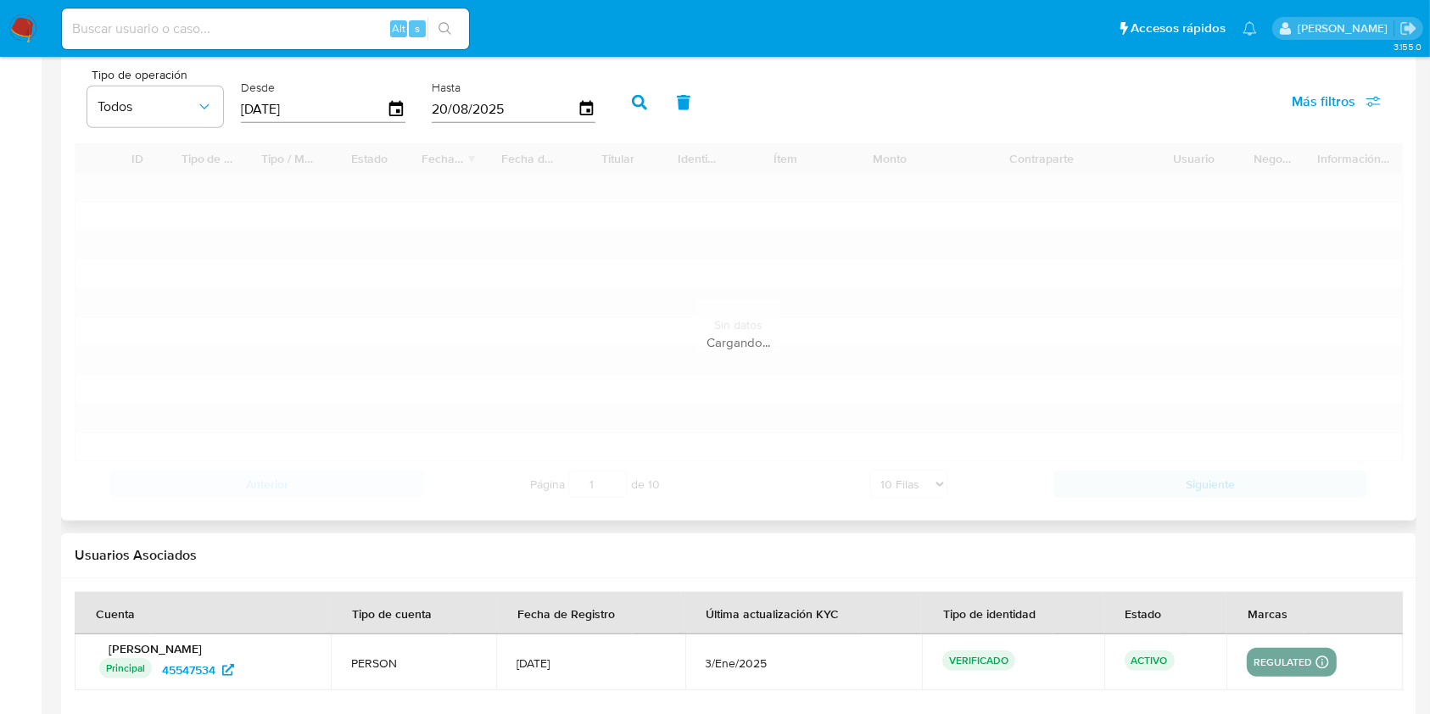
click at [673, 328] on div "Cargando..." at bounding box center [739, 325] width 1328 height 364
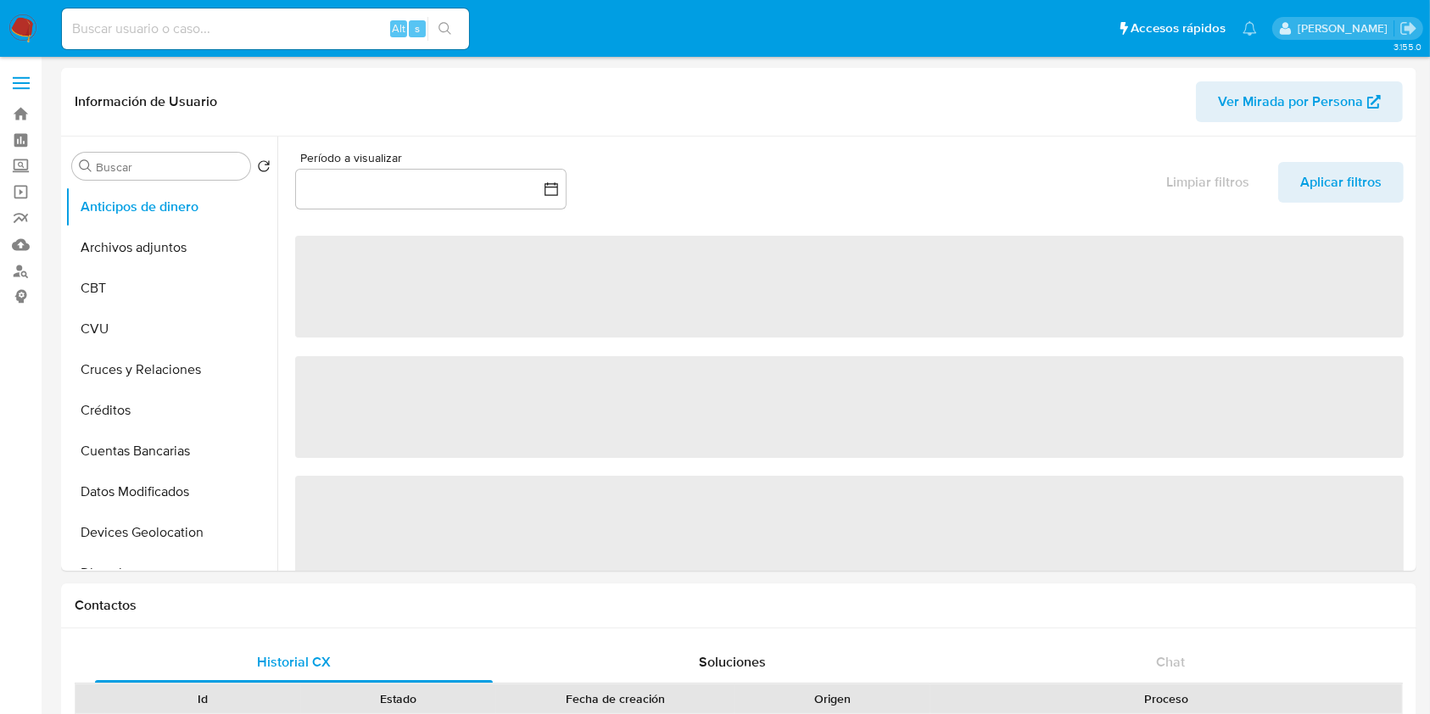
select select "10"
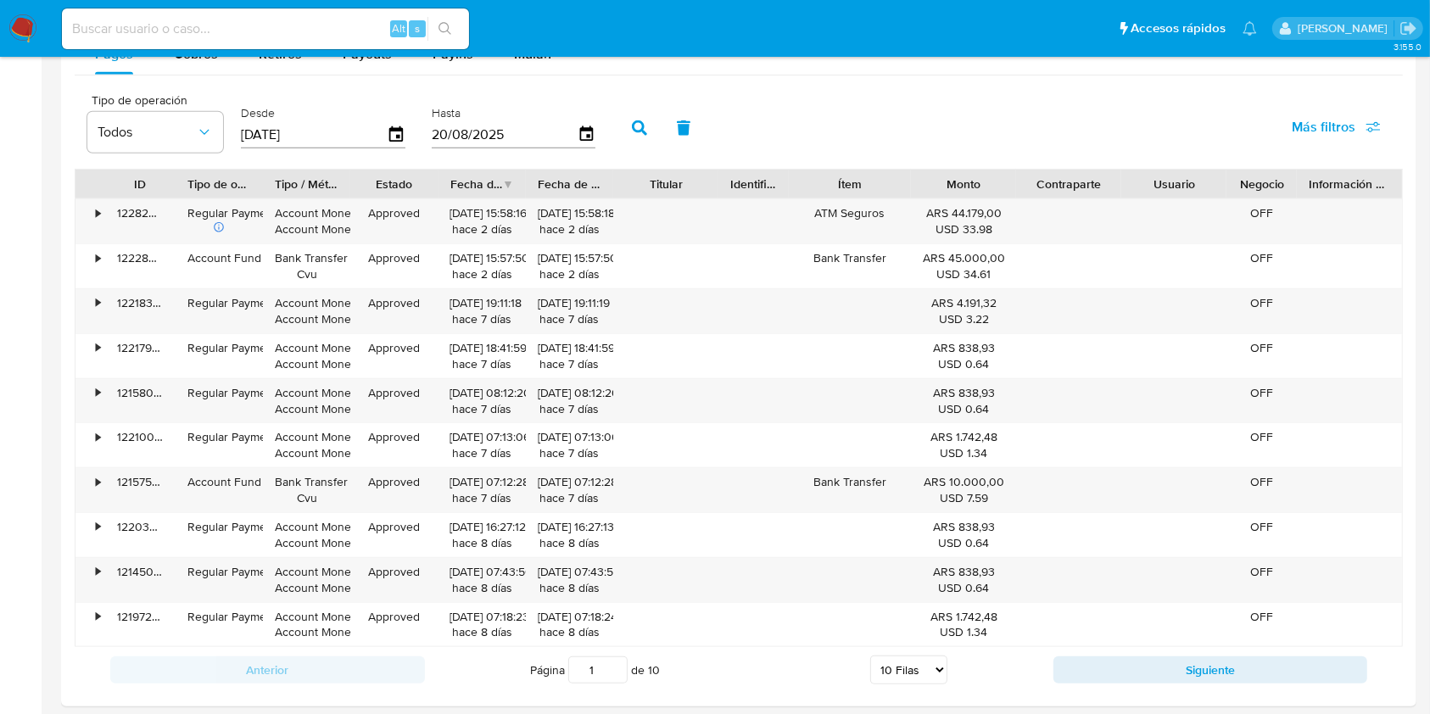
scroll to position [1520, 0]
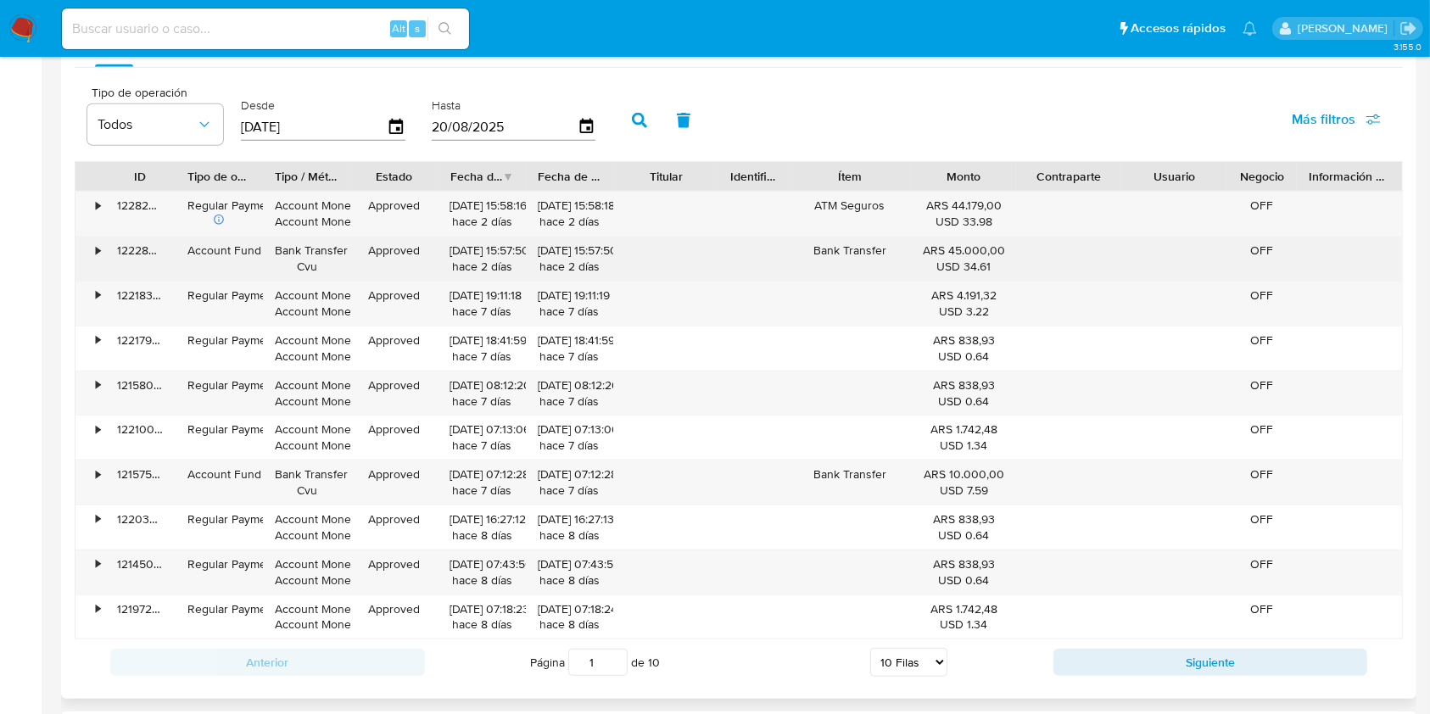
click at [957, 263] on div "USD 34.61" at bounding box center [963, 267] width 81 height 16
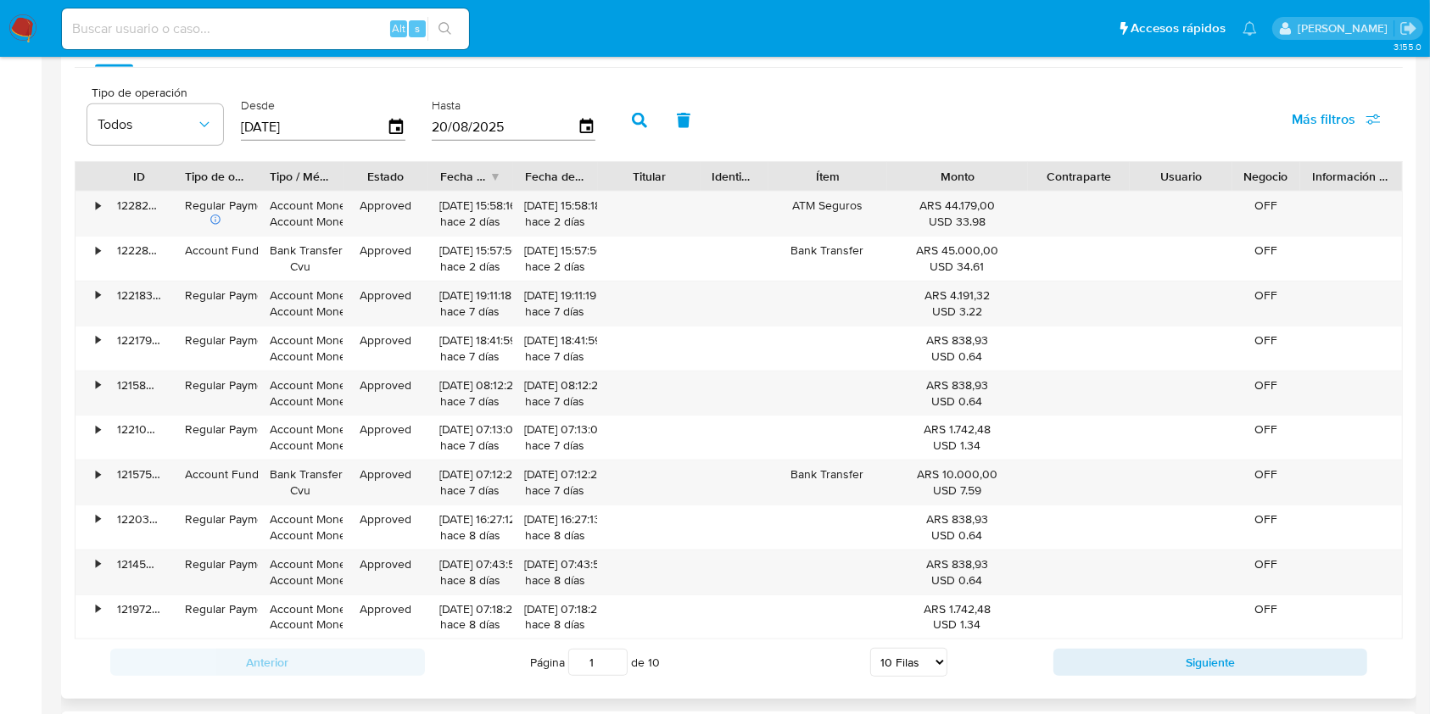
drag, startPoint x: 1010, startPoint y: 175, endPoint x: 1061, endPoint y: 165, distance: 51.7
click at [1061, 165] on div "ID Tipo de operación Tipo / Método Estado Fecha de creación Fecha de aprobación…" at bounding box center [738, 176] width 1327 height 29
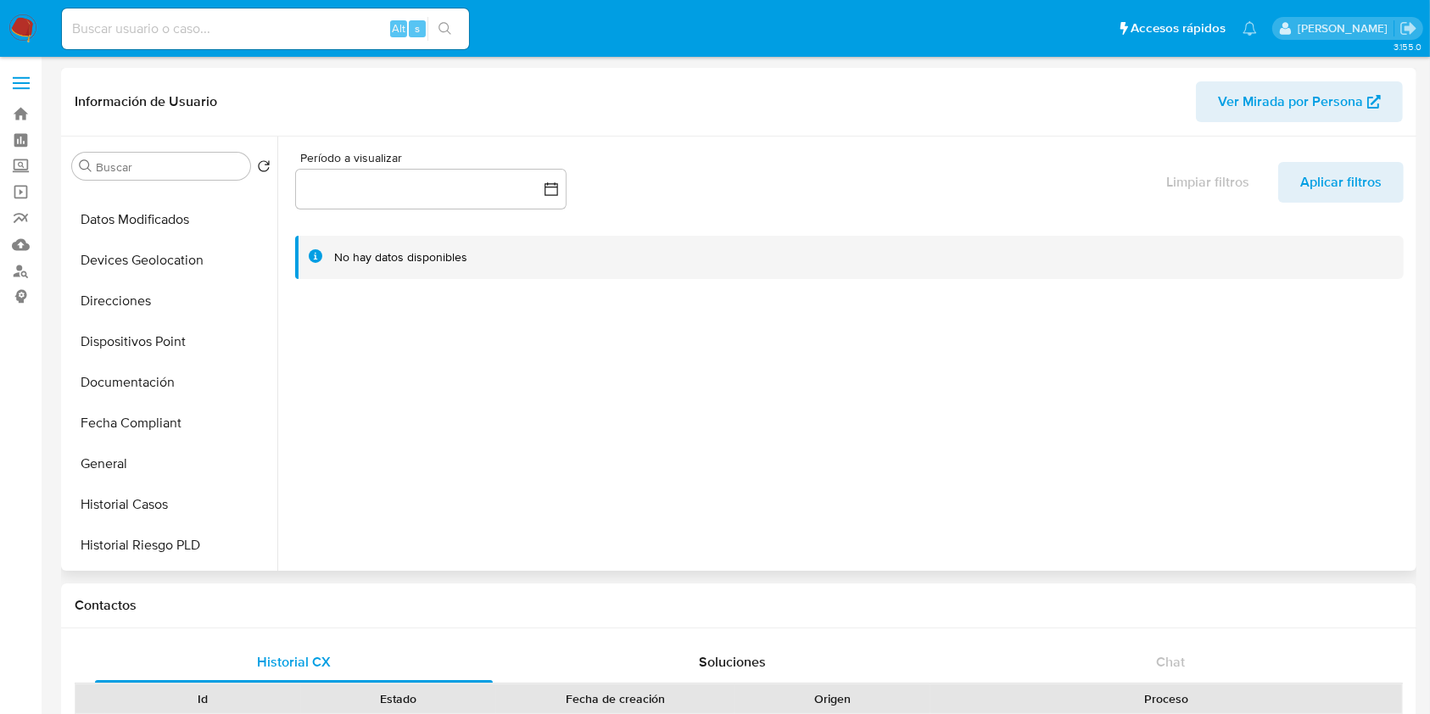
scroll to position [341, 0]
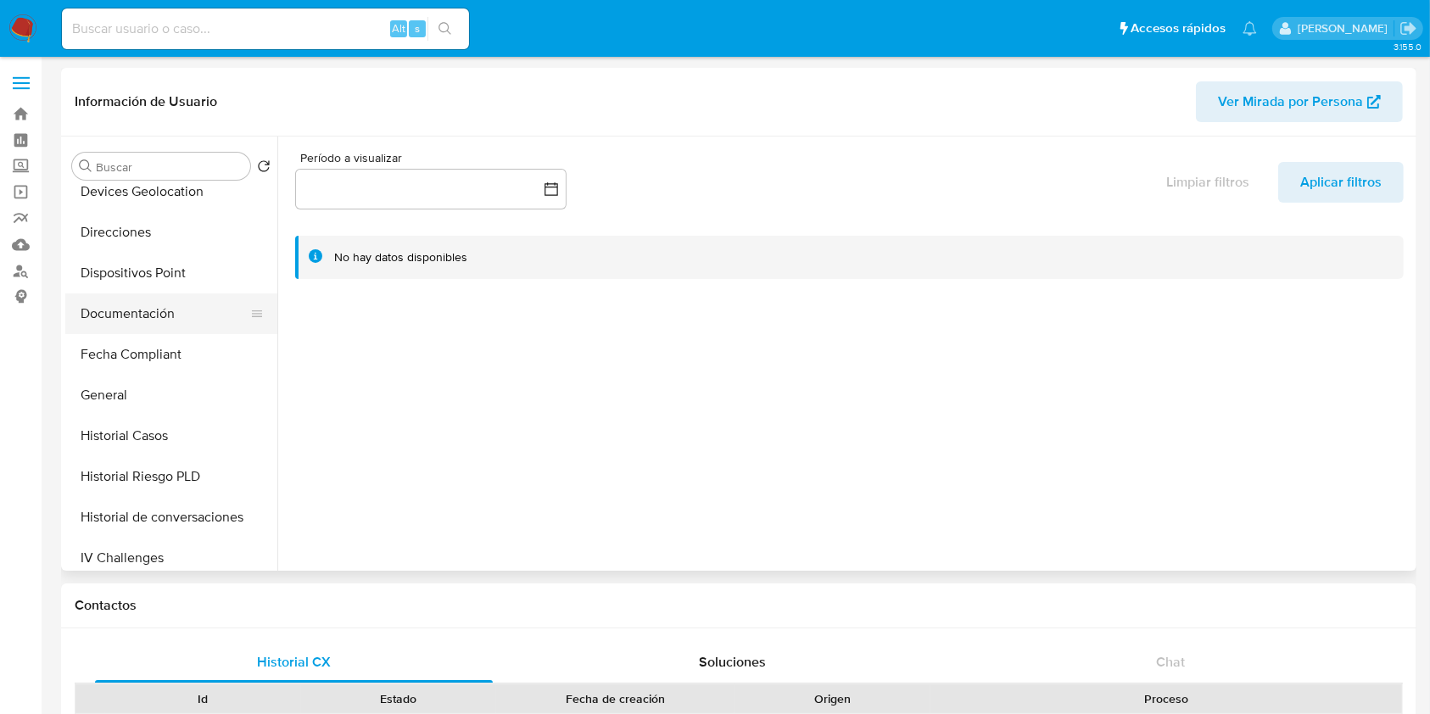
click at [143, 303] on button "Documentación" at bounding box center [164, 313] width 198 height 41
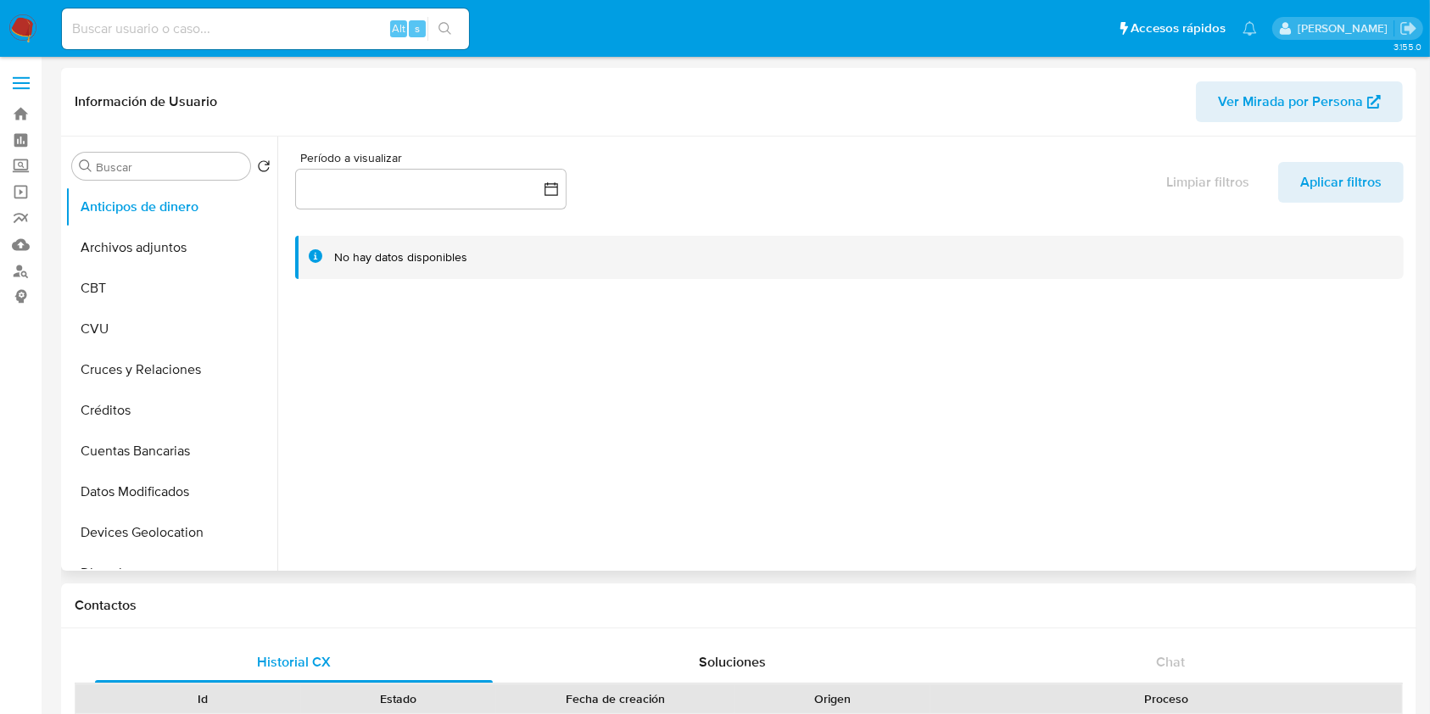
select select "10"
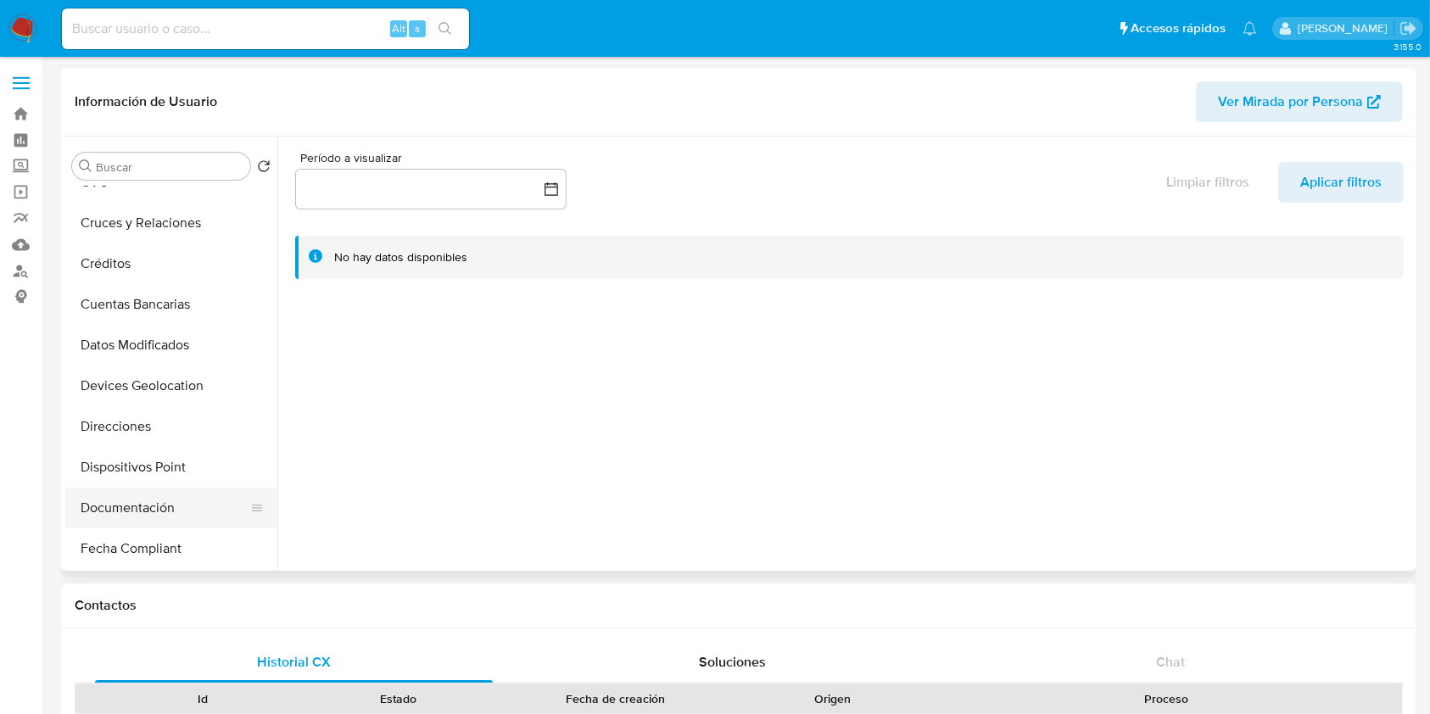
click at [128, 502] on button "Documentación" at bounding box center [164, 508] width 198 height 41
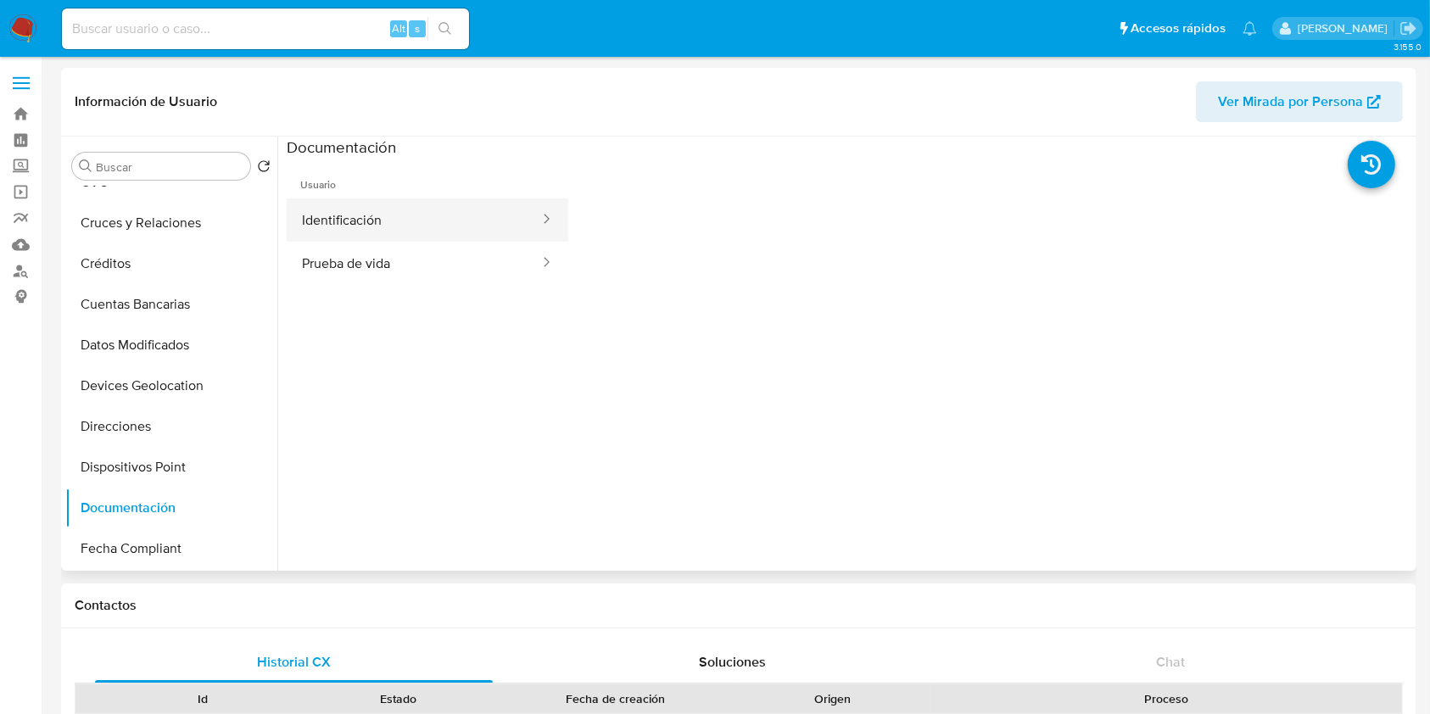
click at [355, 201] on button "Identificación" at bounding box center [414, 219] width 254 height 43
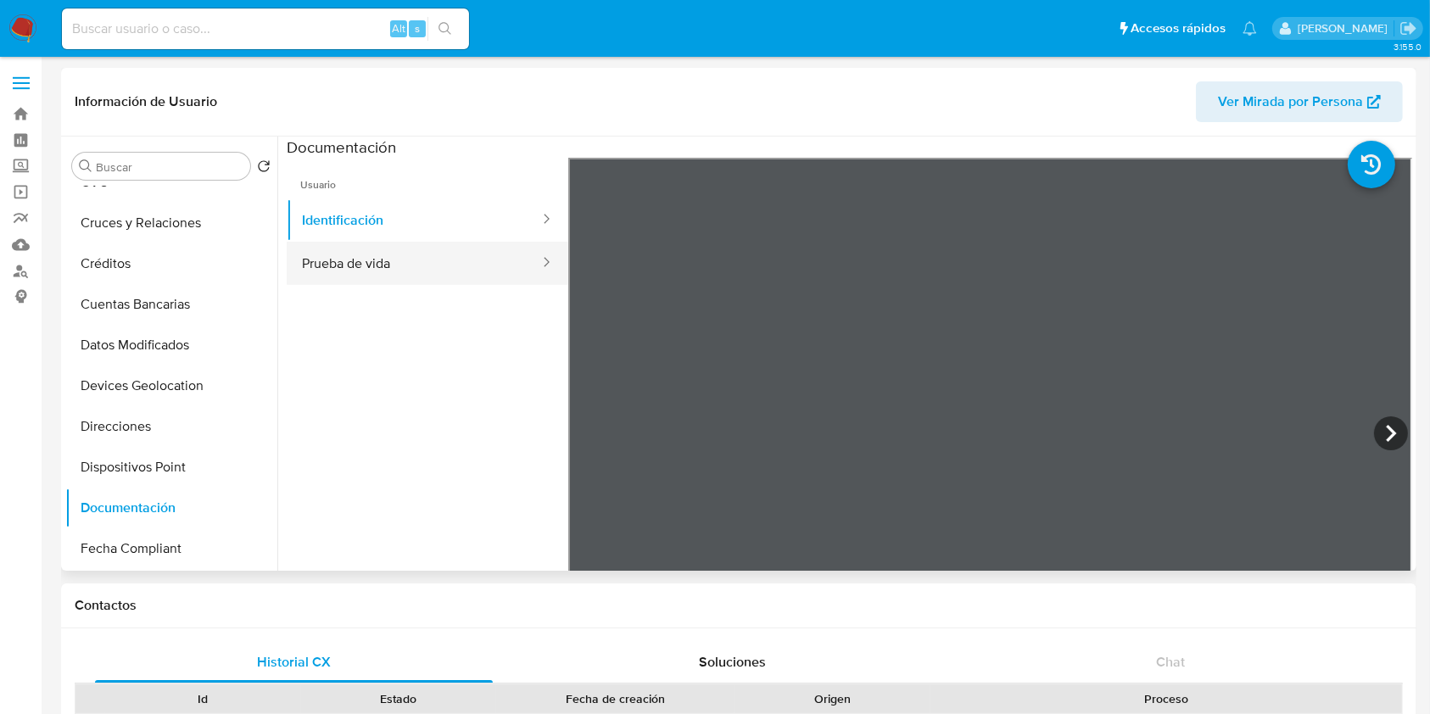
click at [436, 254] on button "Prueba de vida" at bounding box center [414, 263] width 254 height 43
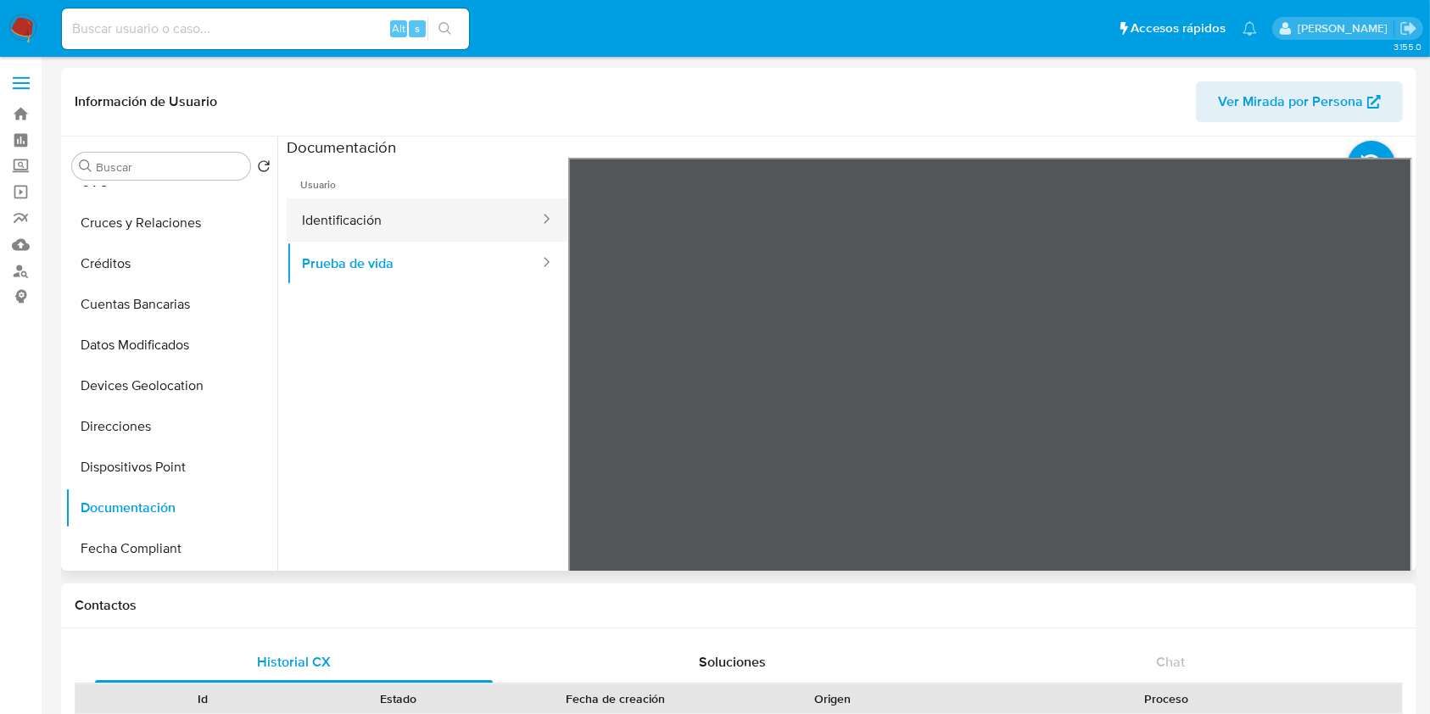
click at [385, 236] on button "Identificación" at bounding box center [414, 219] width 254 height 43
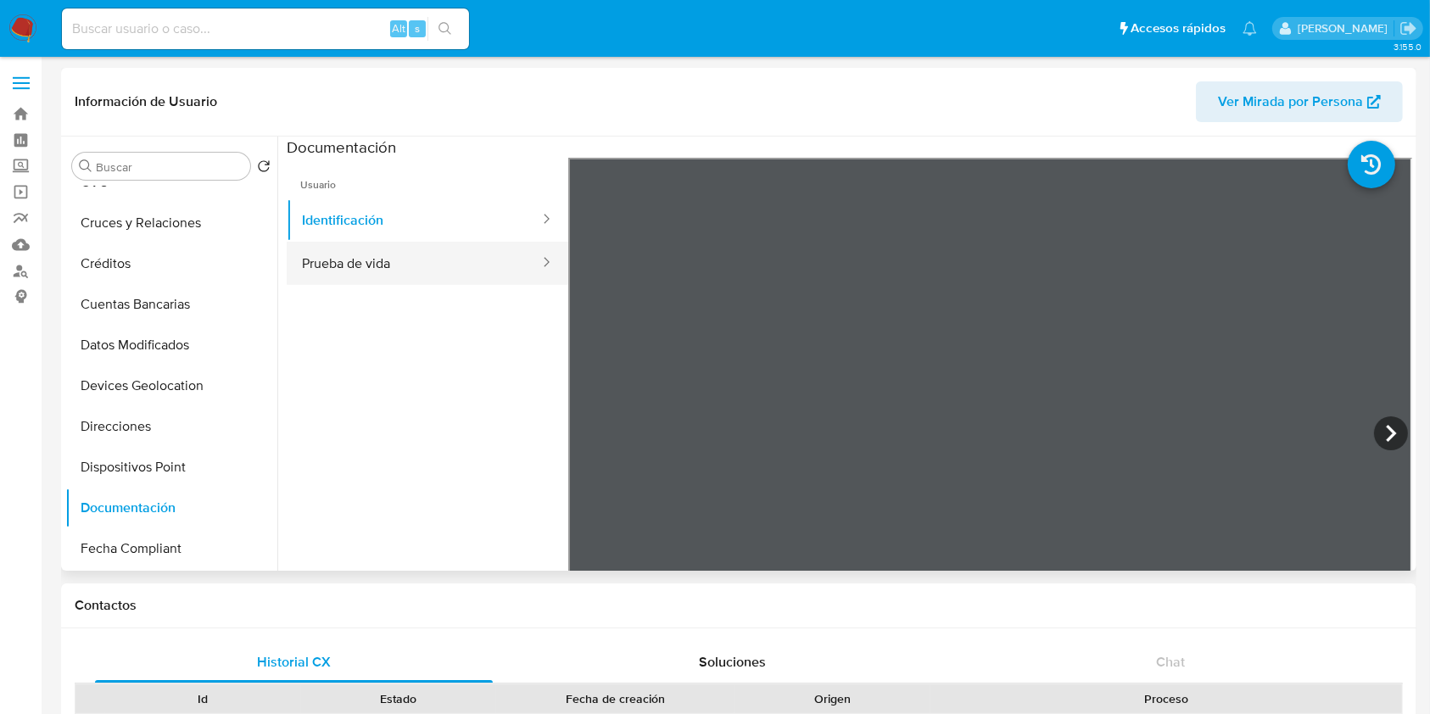
click at [338, 259] on button "Prueba de vida" at bounding box center [414, 263] width 254 height 43
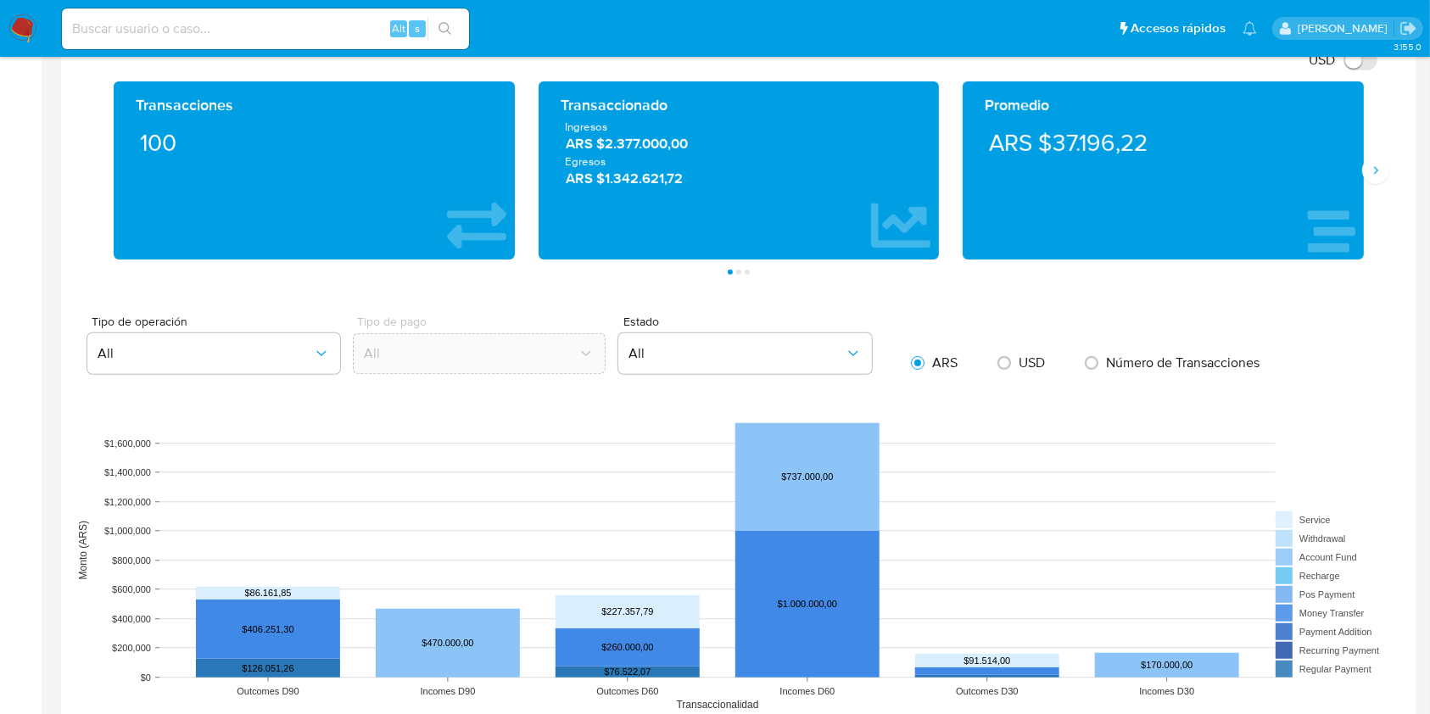
scroll to position [817, 0]
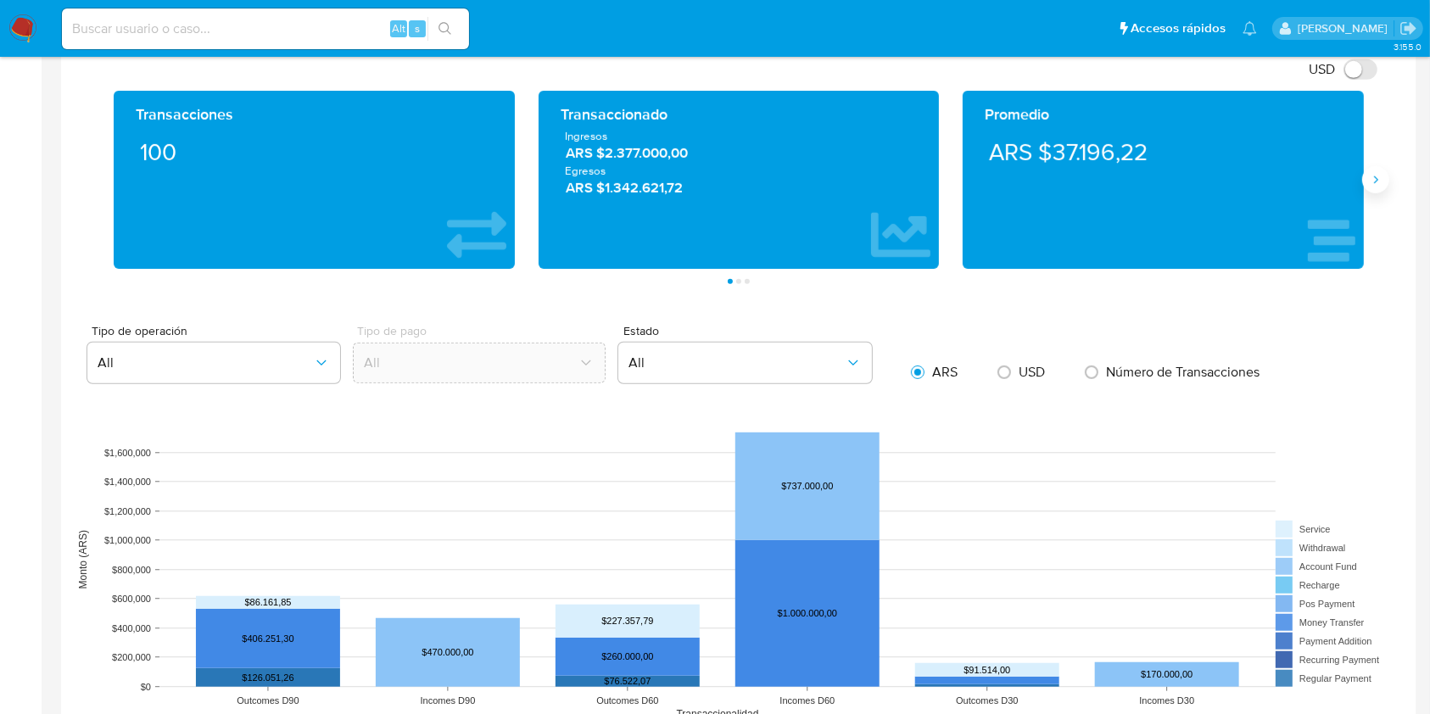
click at [1374, 179] on icon "Siguiente" at bounding box center [1376, 180] width 14 height 14
